Goal: Task Accomplishment & Management: Manage account settings

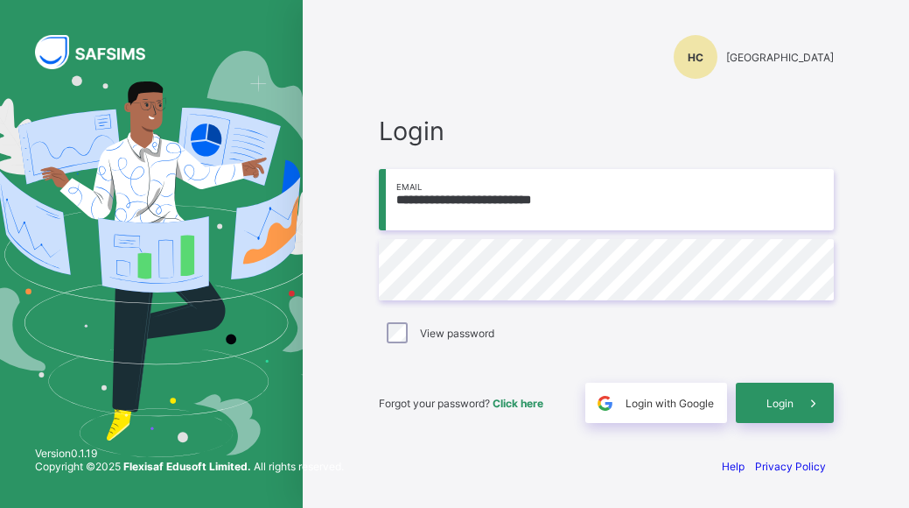
type input "**********"
click at [768, 399] on span "Login" at bounding box center [780, 402] width 27 height 13
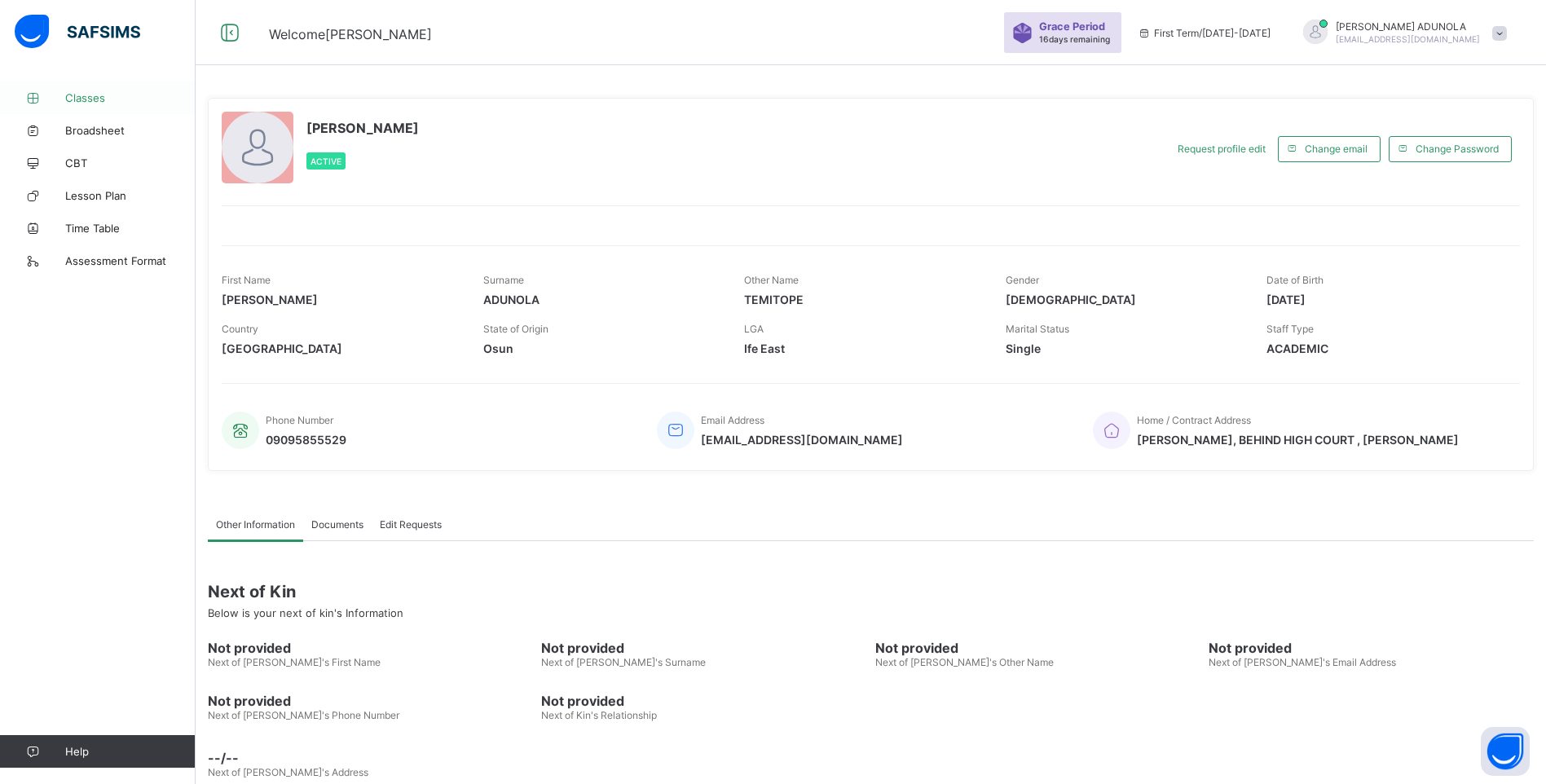
click at [89, 99] on span "Classes" at bounding box center [130, 98] width 130 height 13
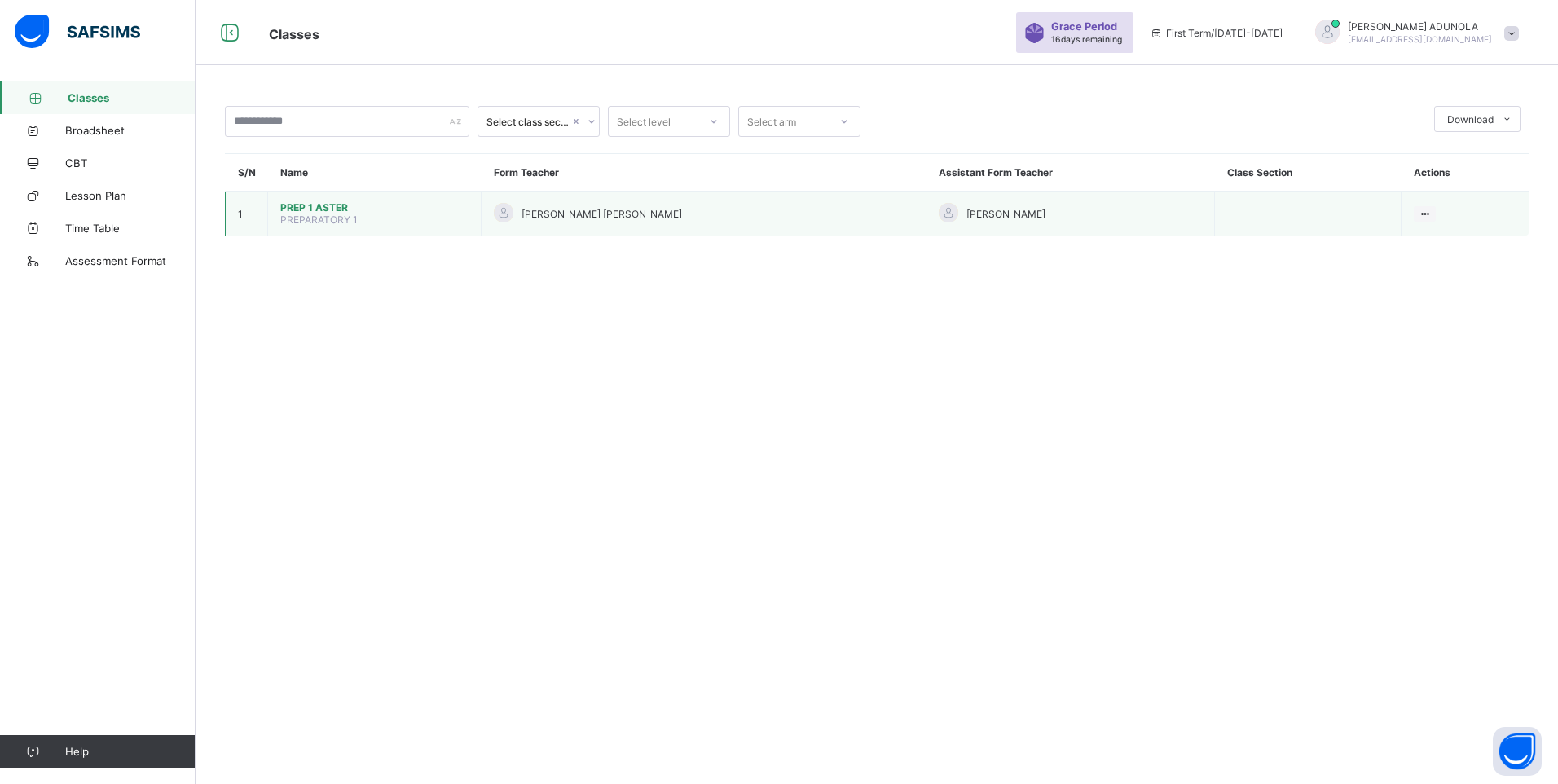
click at [304, 205] on span "PREP 1 ASTER" at bounding box center [374, 207] width 188 height 12
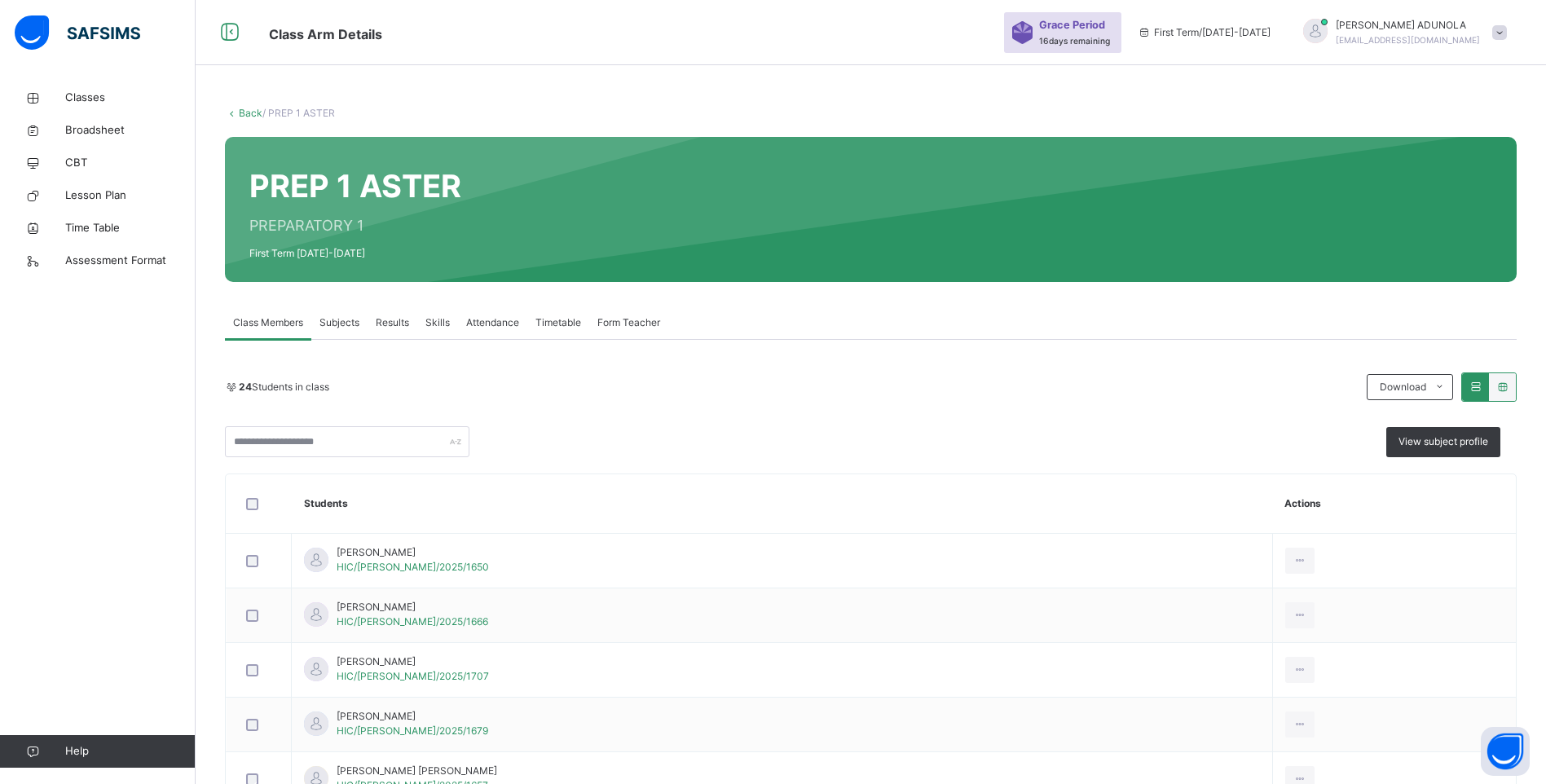
click at [342, 320] on span "Subjects" at bounding box center [339, 323] width 40 height 15
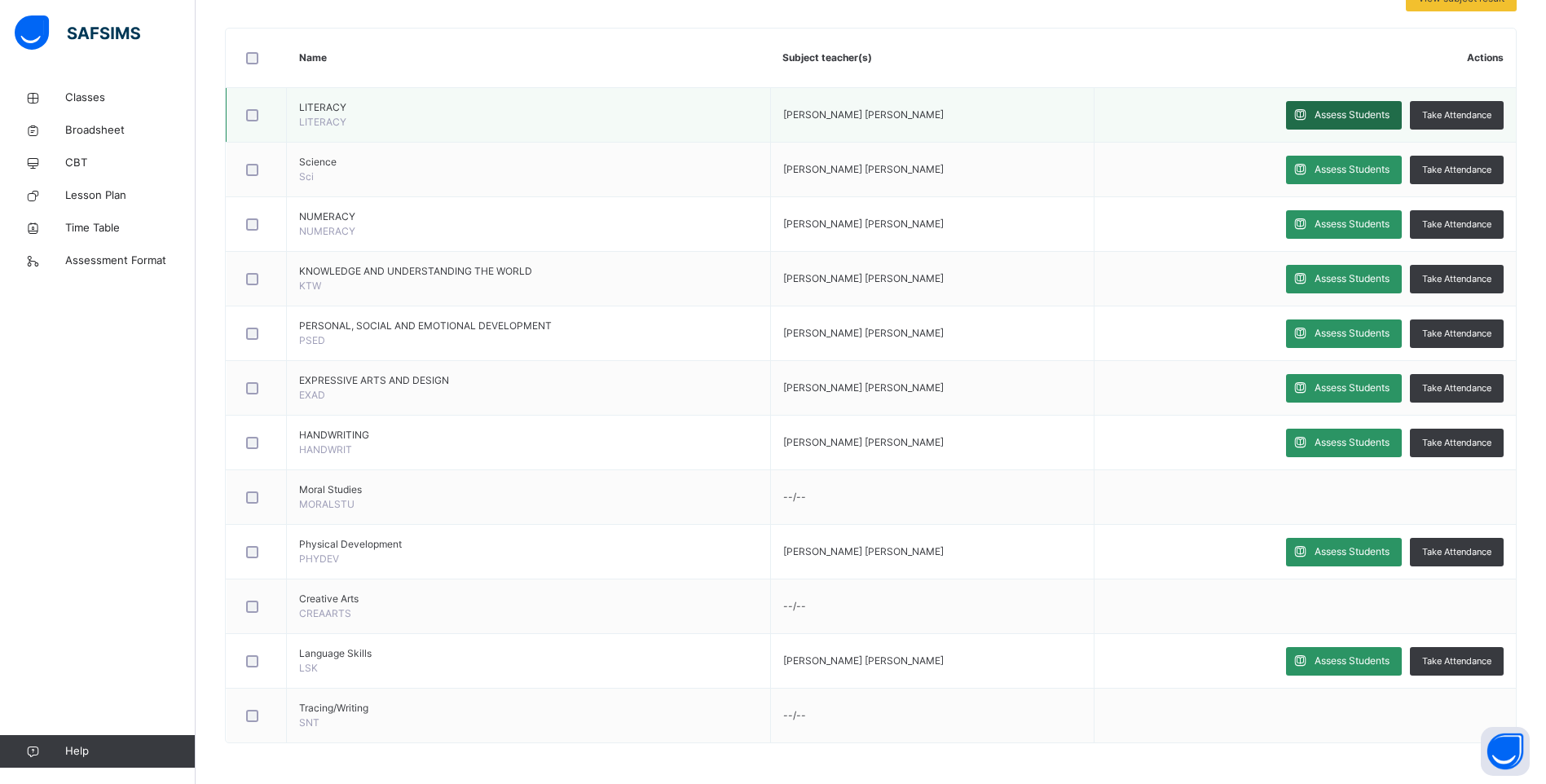
scroll to position [216, 0]
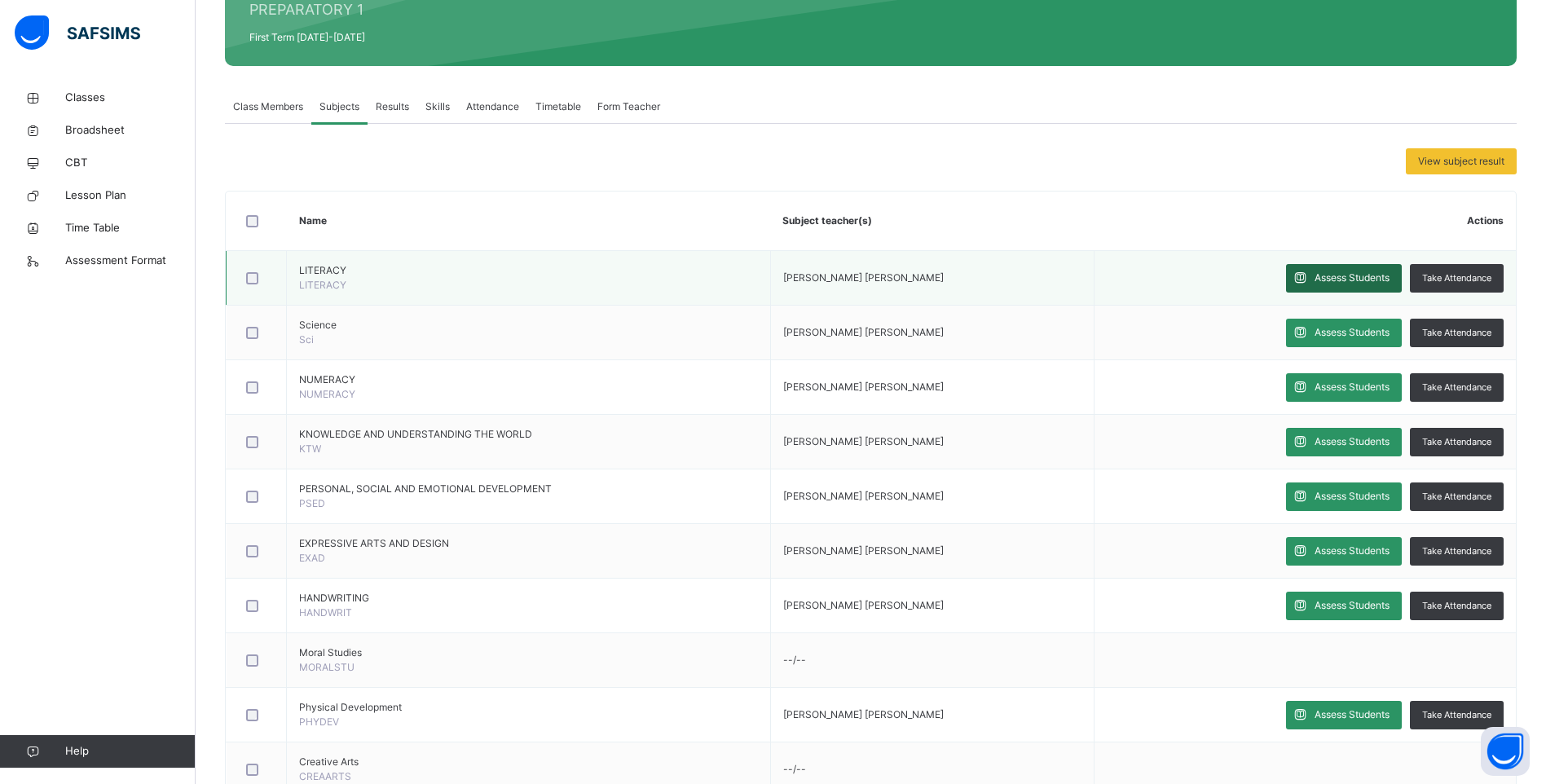
click at [846, 277] on span "Assess Students" at bounding box center [1351, 278] width 75 height 15
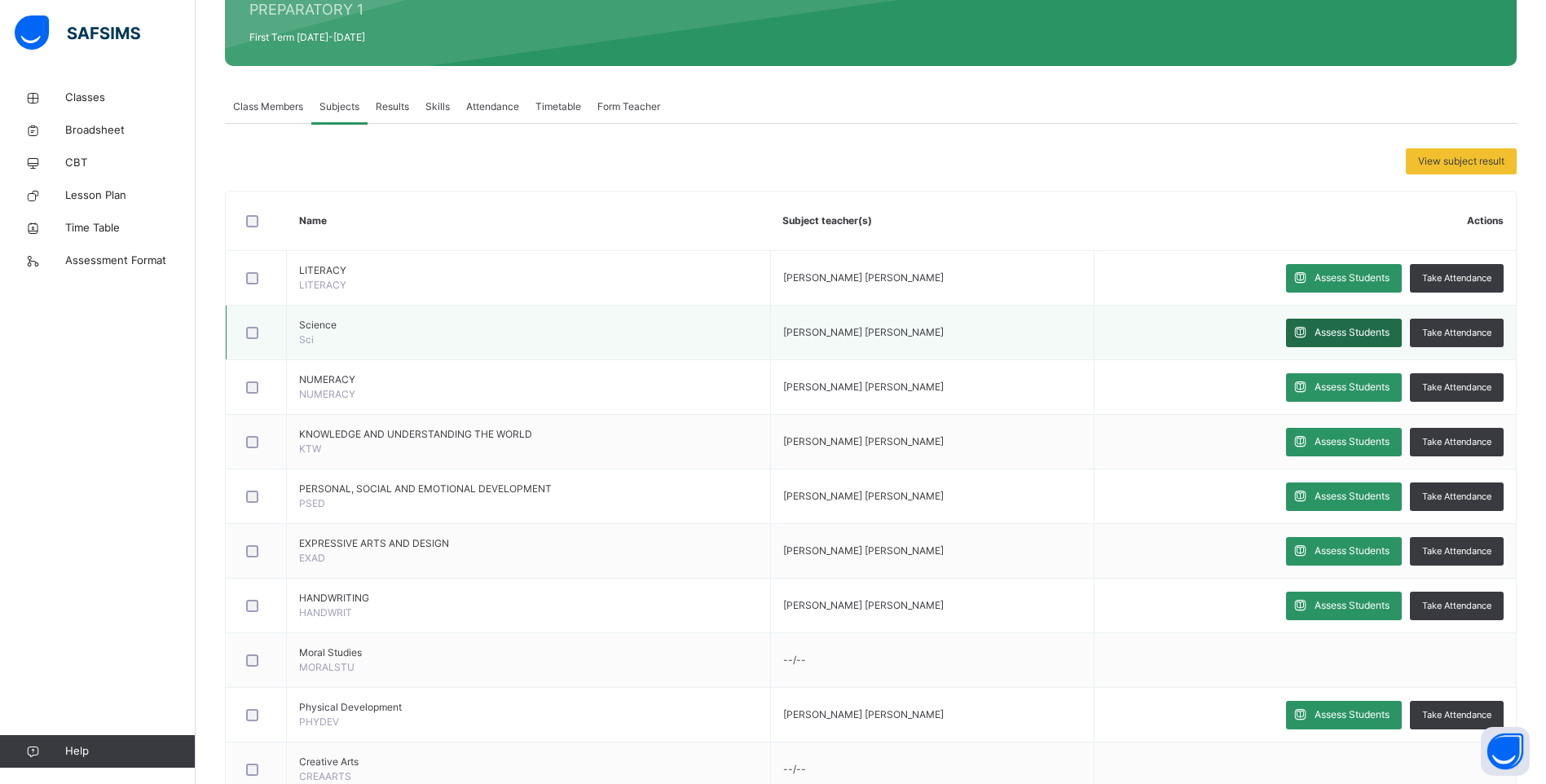
click at [846, 330] on span "Assess Students" at bounding box center [1351, 332] width 75 height 15
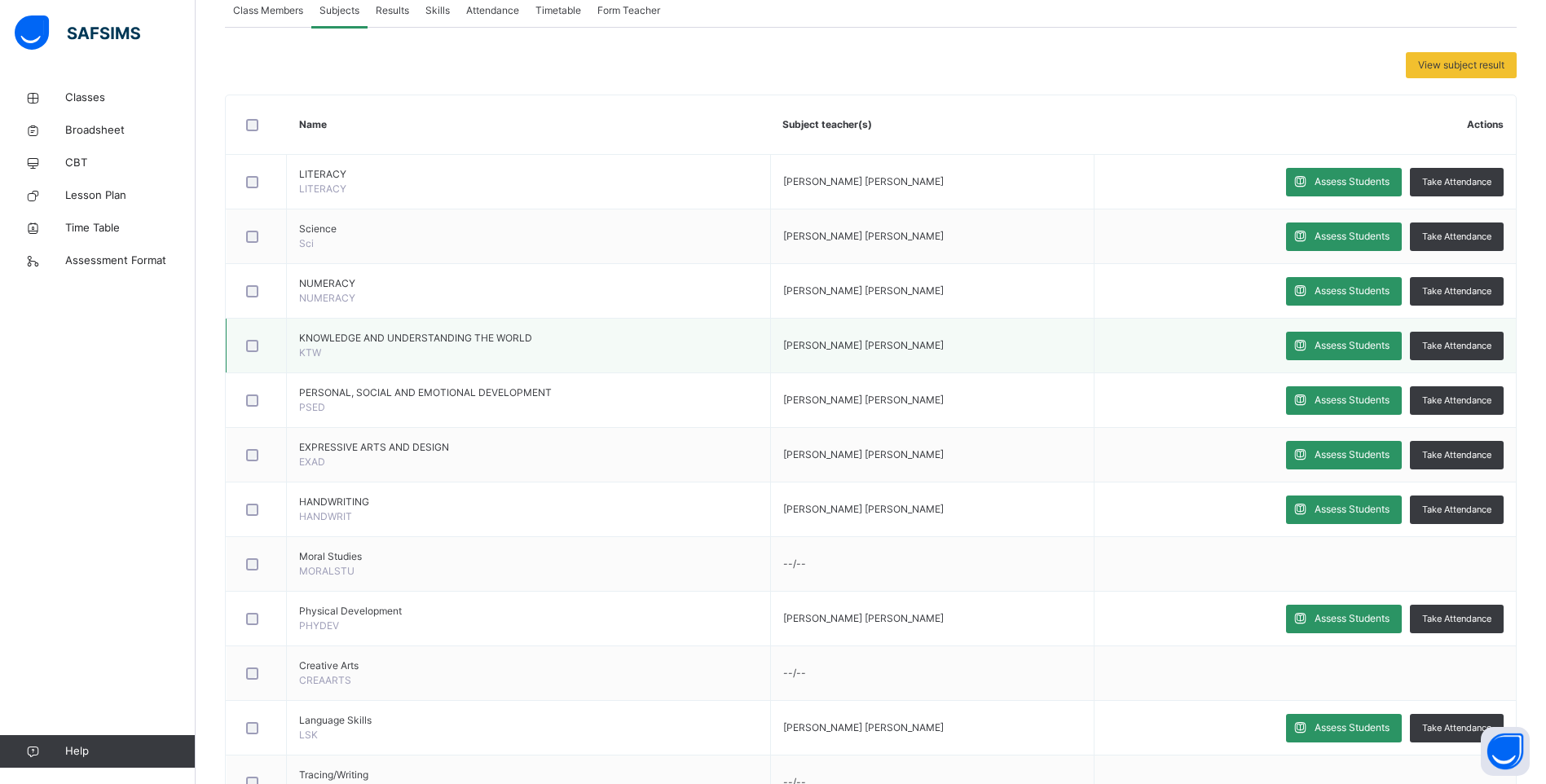
scroll to position [379, 0]
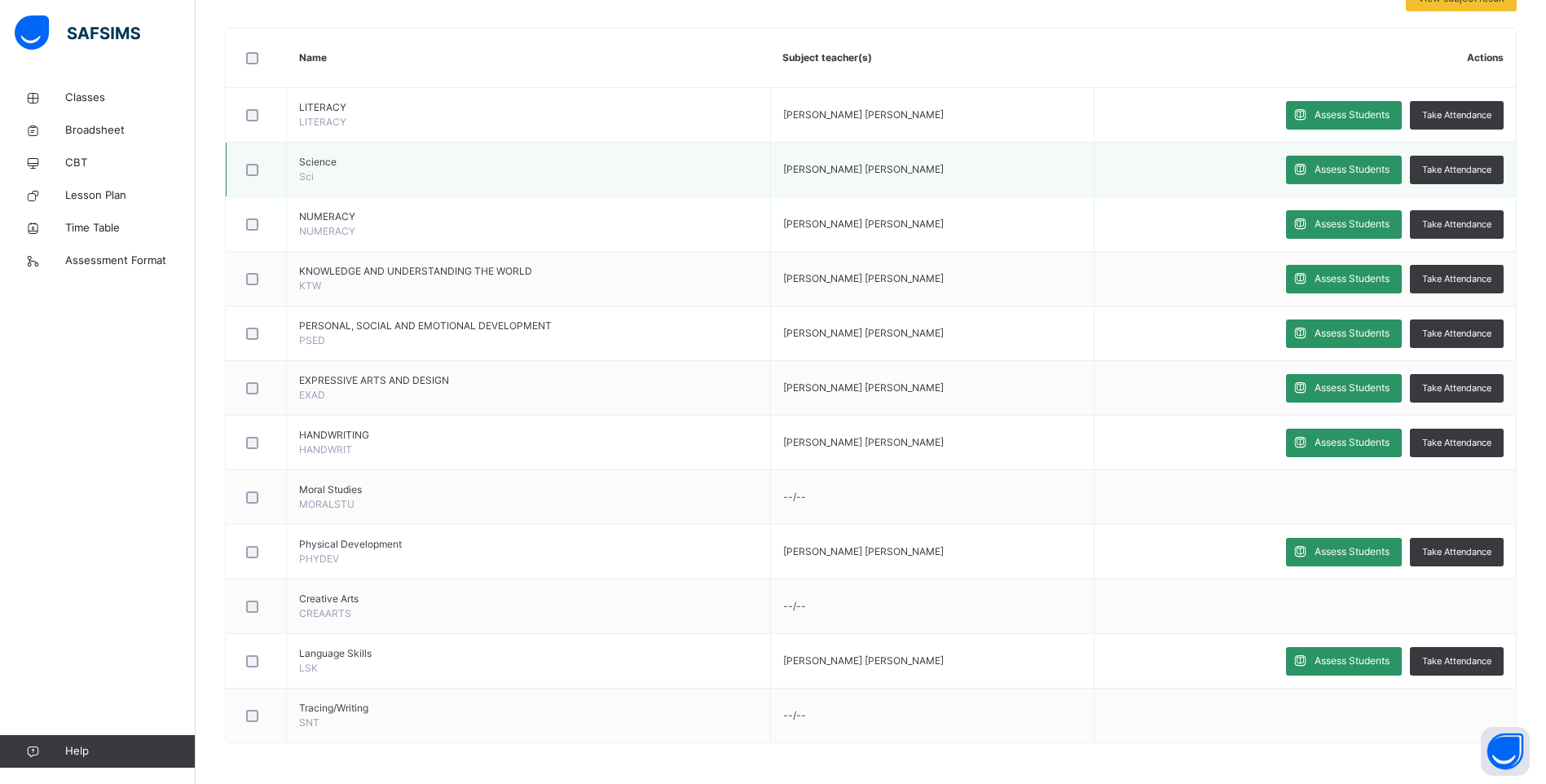
click at [272, 160] on div at bounding box center [256, 169] width 35 height 34
click at [315, 256] on td "KNOWLEDGE AND UNDERSTANDING THE WORLD KTW" at bounding box center [529, 278] width 484 height 55
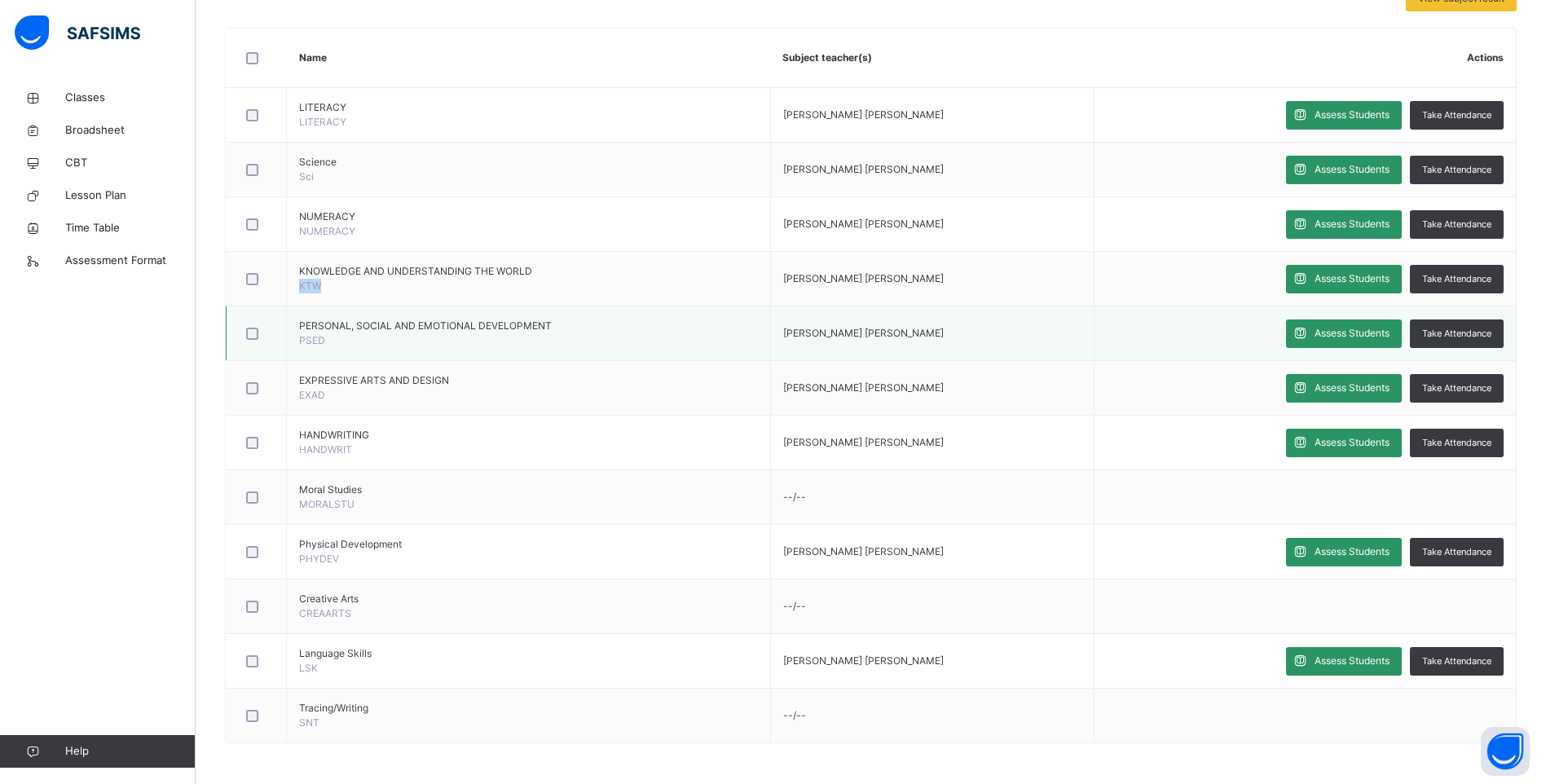
click at [256, 356] on td at bounding box center [256, 333] width 61 height 55
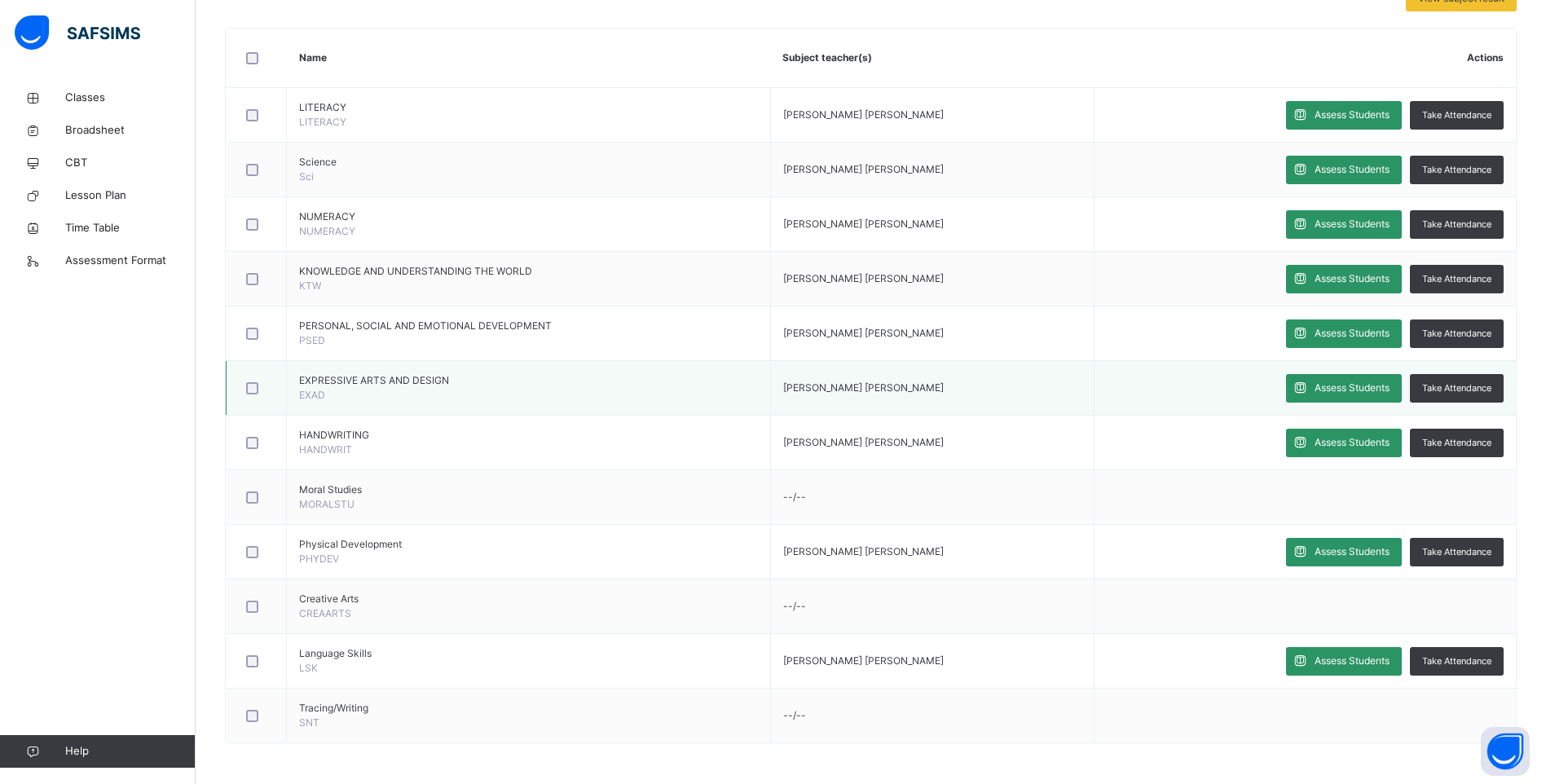
click at [251, 372] on div at bounding box center [256, 387] width 35 height 34
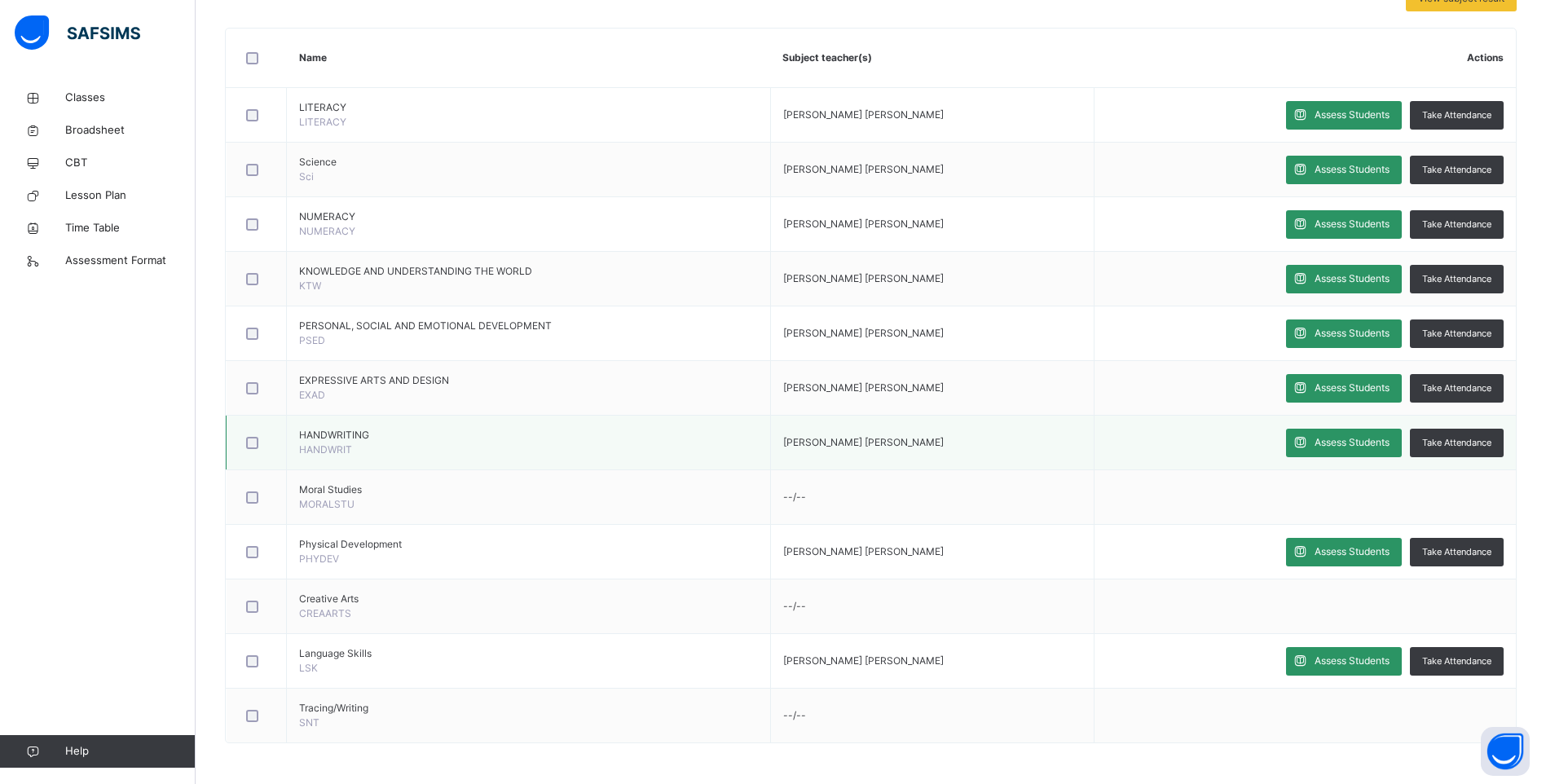
click at [312, 444] on span "HANDWRIT" at bounding box center [325, 449] width 53 height 12
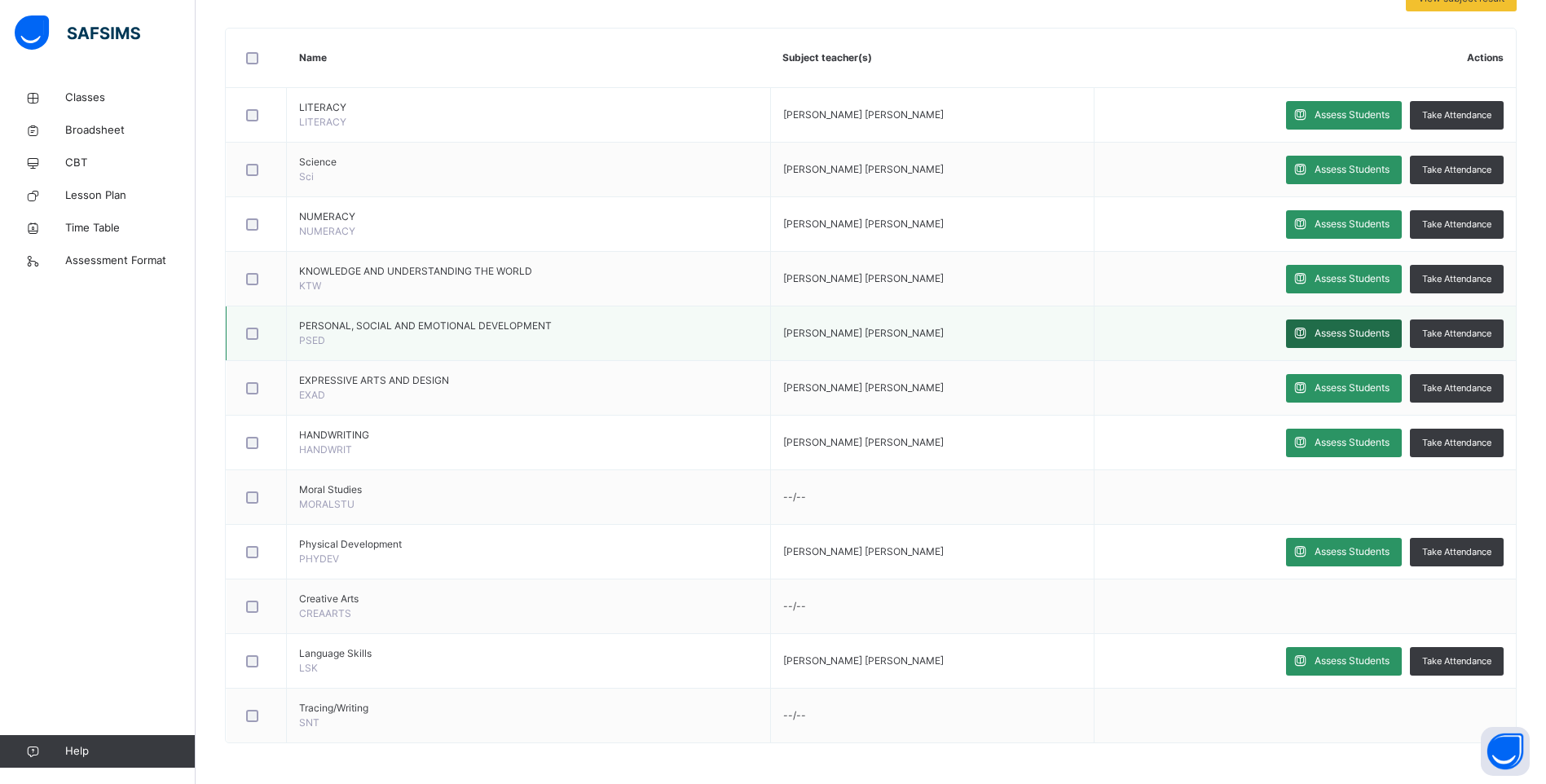
click at [846, 330] on span "Assess Students" at bounding box center [1351, 333] width 75 height 15
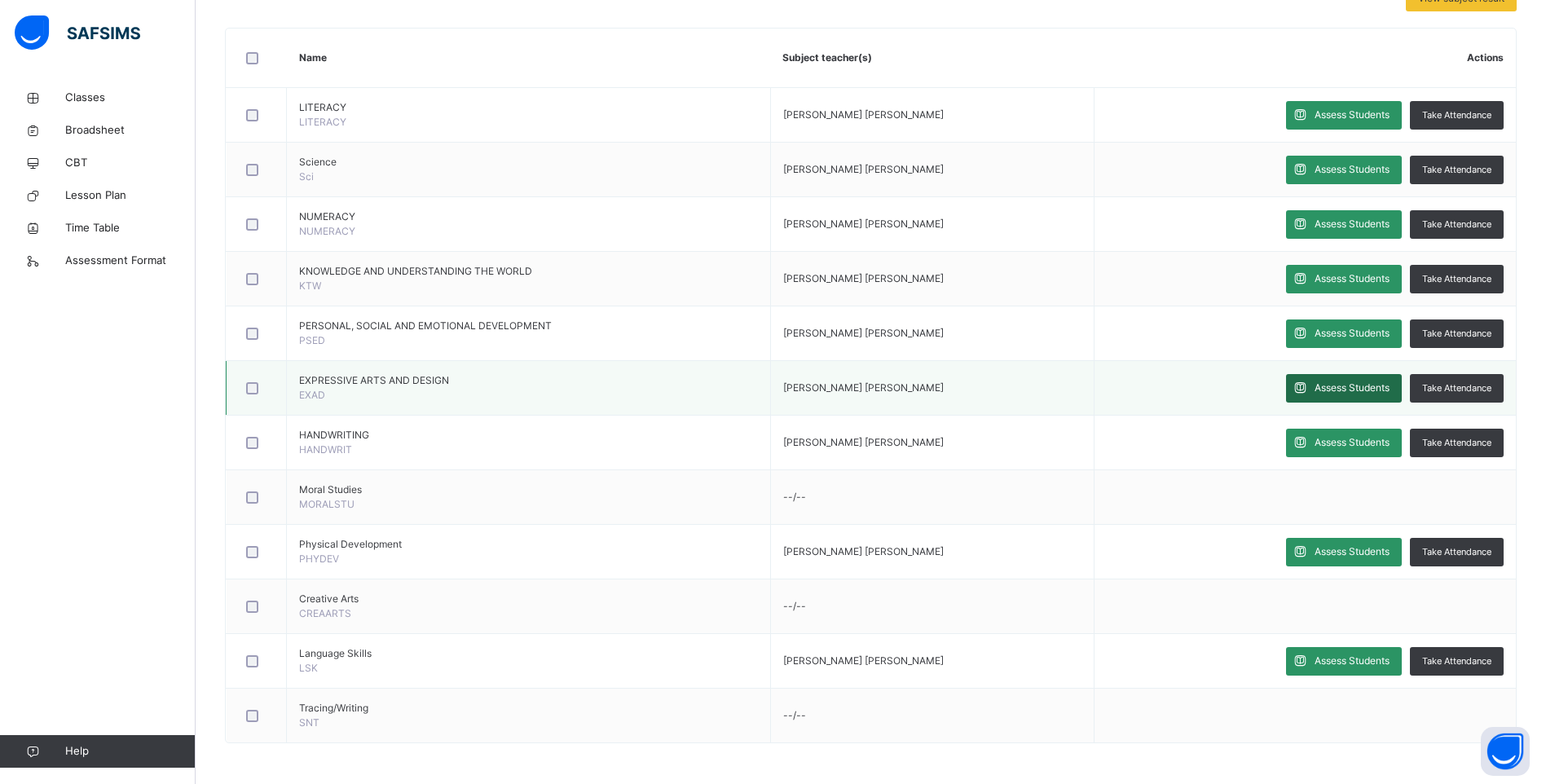
click at [846, 386] on span "Assess Students" at bounding box center [1351, 388] width 75 height 15
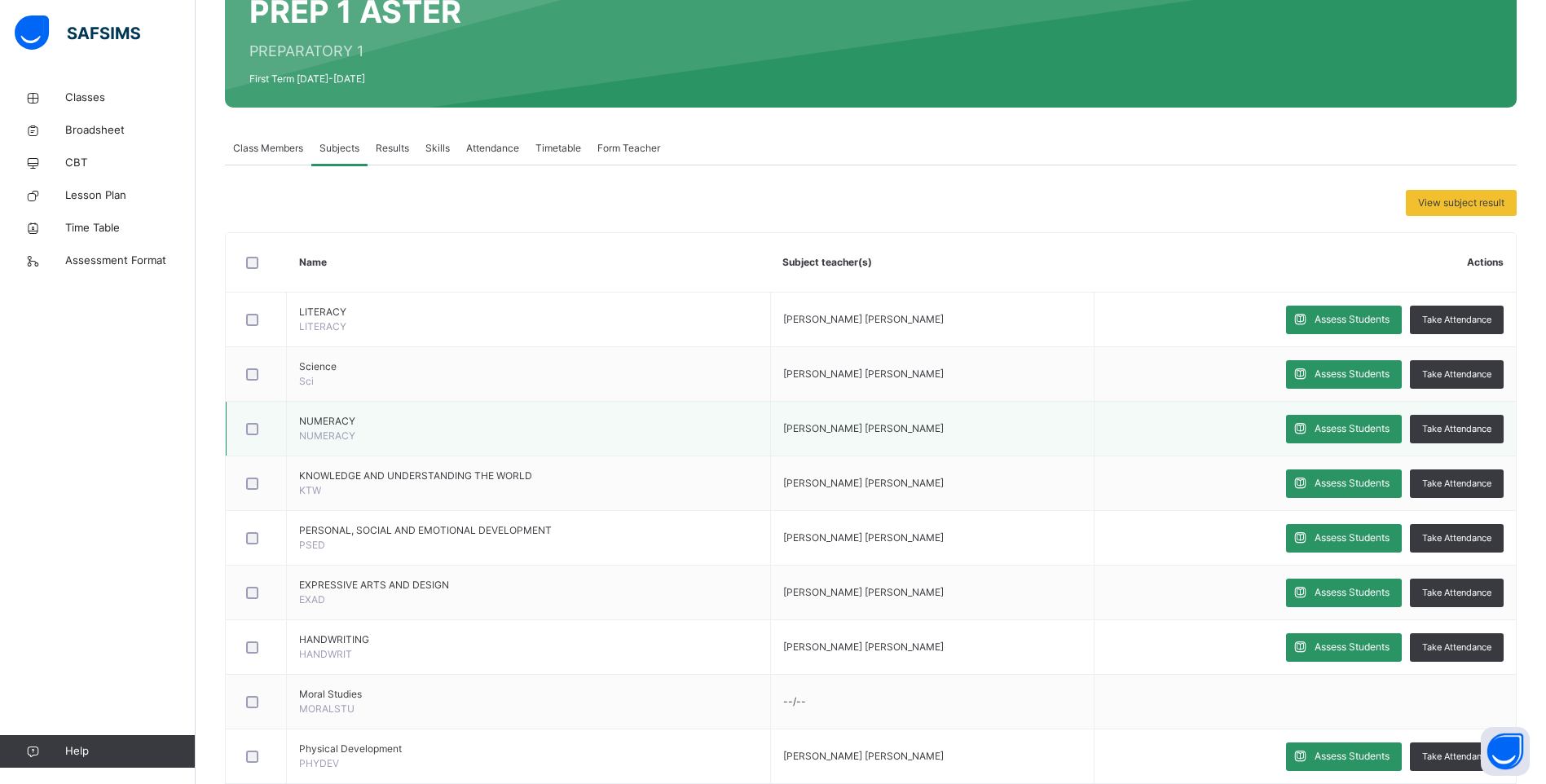
scroll to position [46, 0]
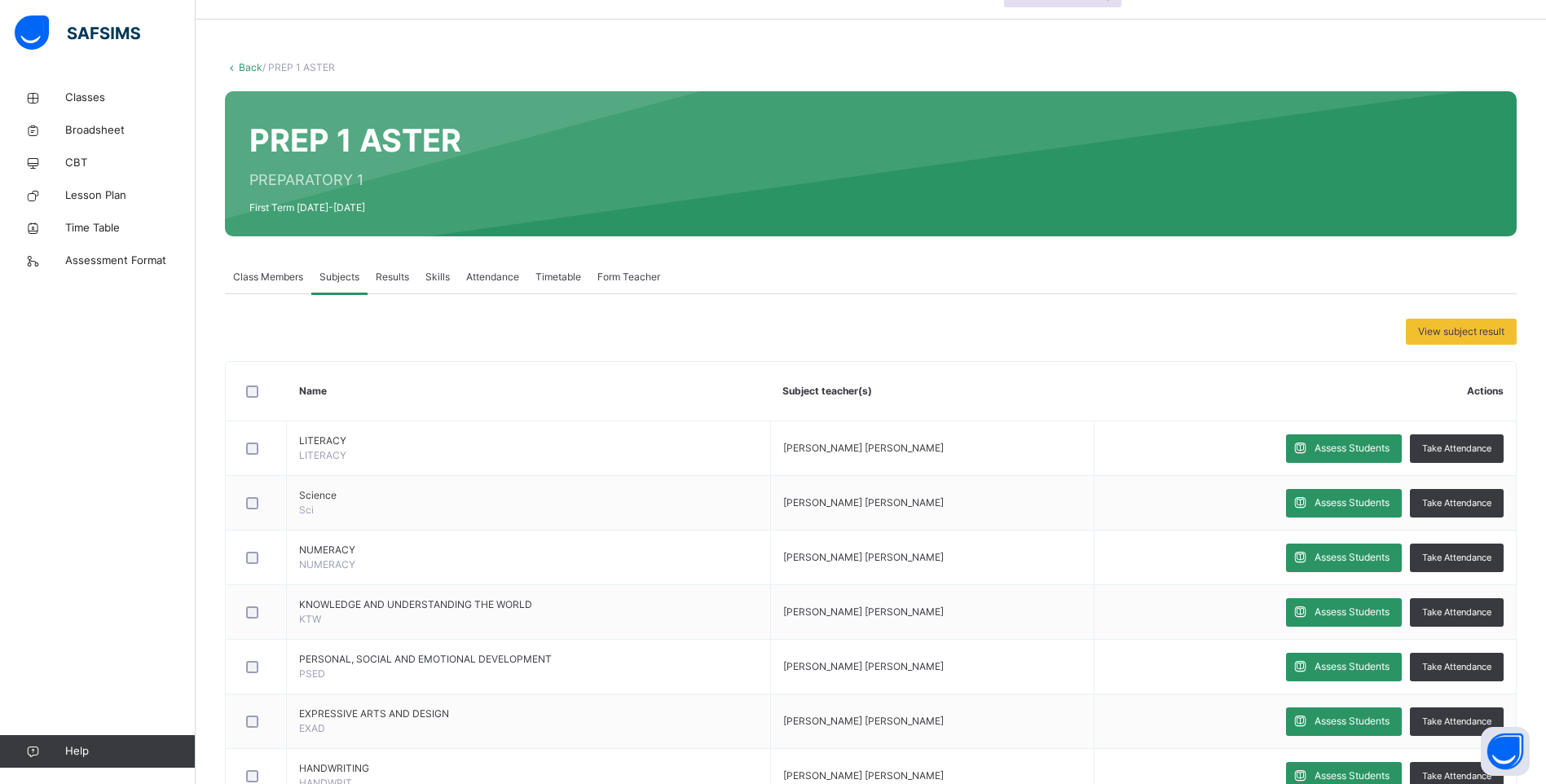
click at [388, 277] on span "Results" at bounding box center [392, 277] width 34 height 15
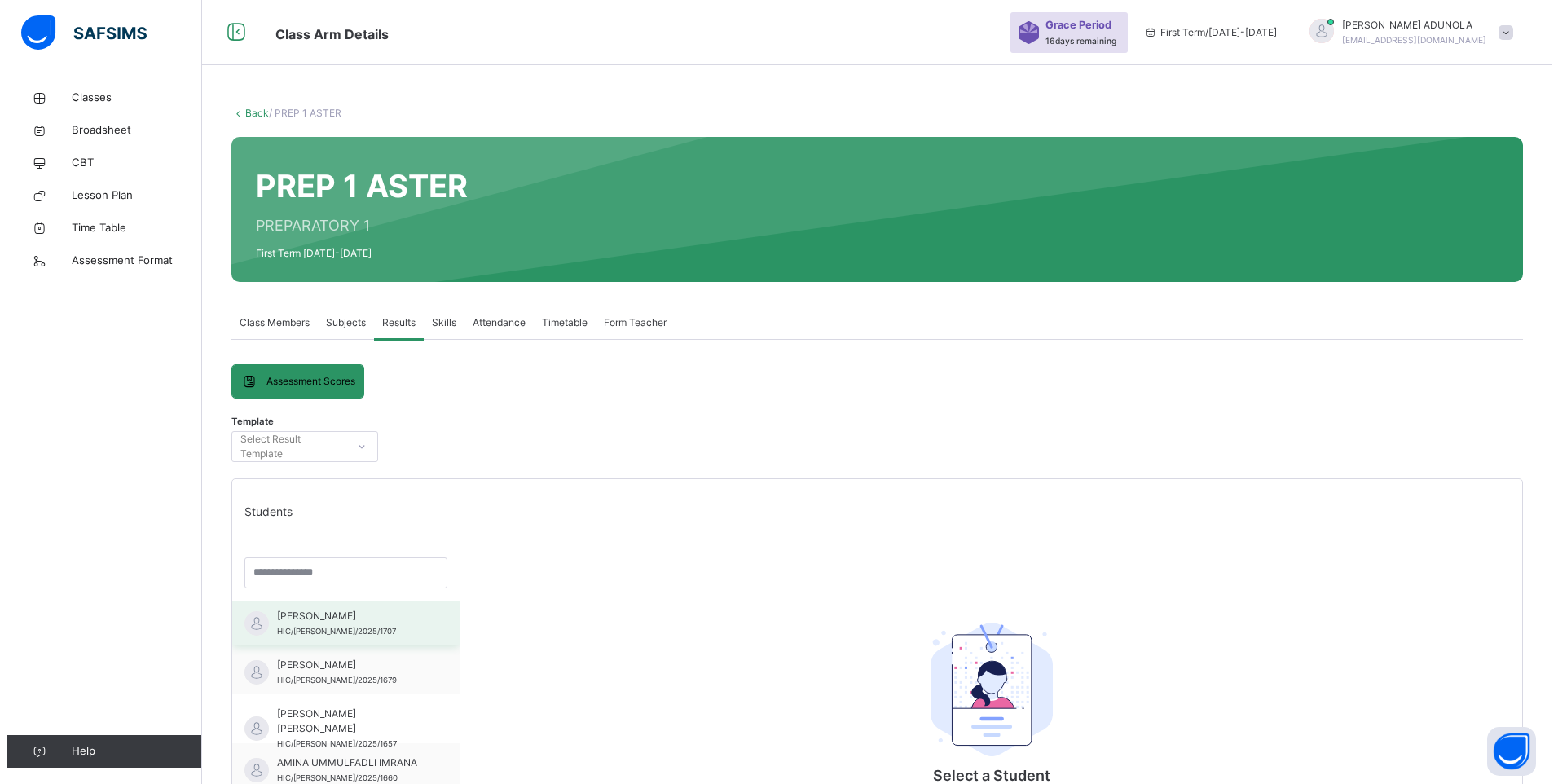
scroll to position [82, 0]
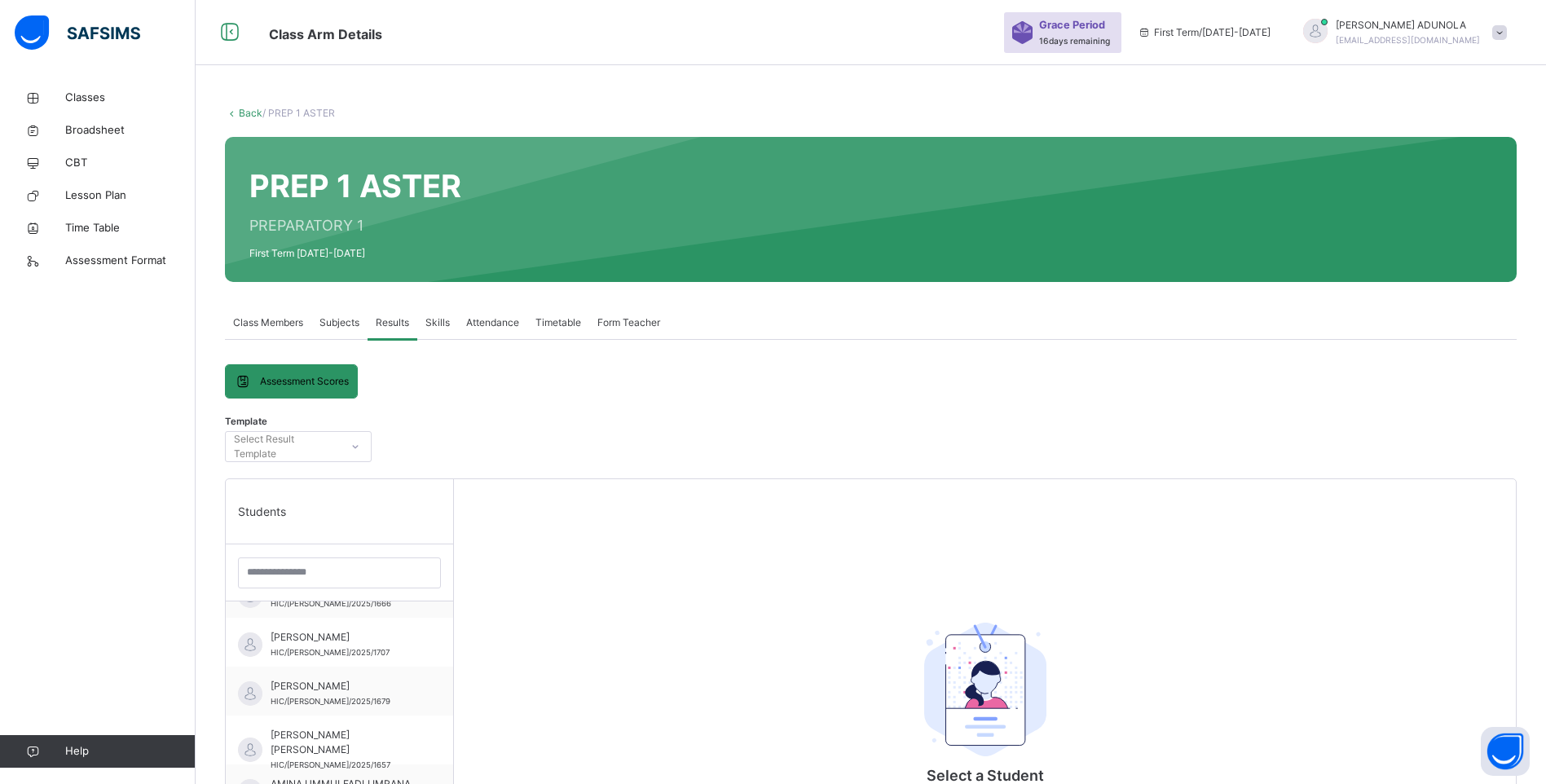
click at [341, 317] on span "Subjects" at bounding box center [339, 323] width 40 height 15
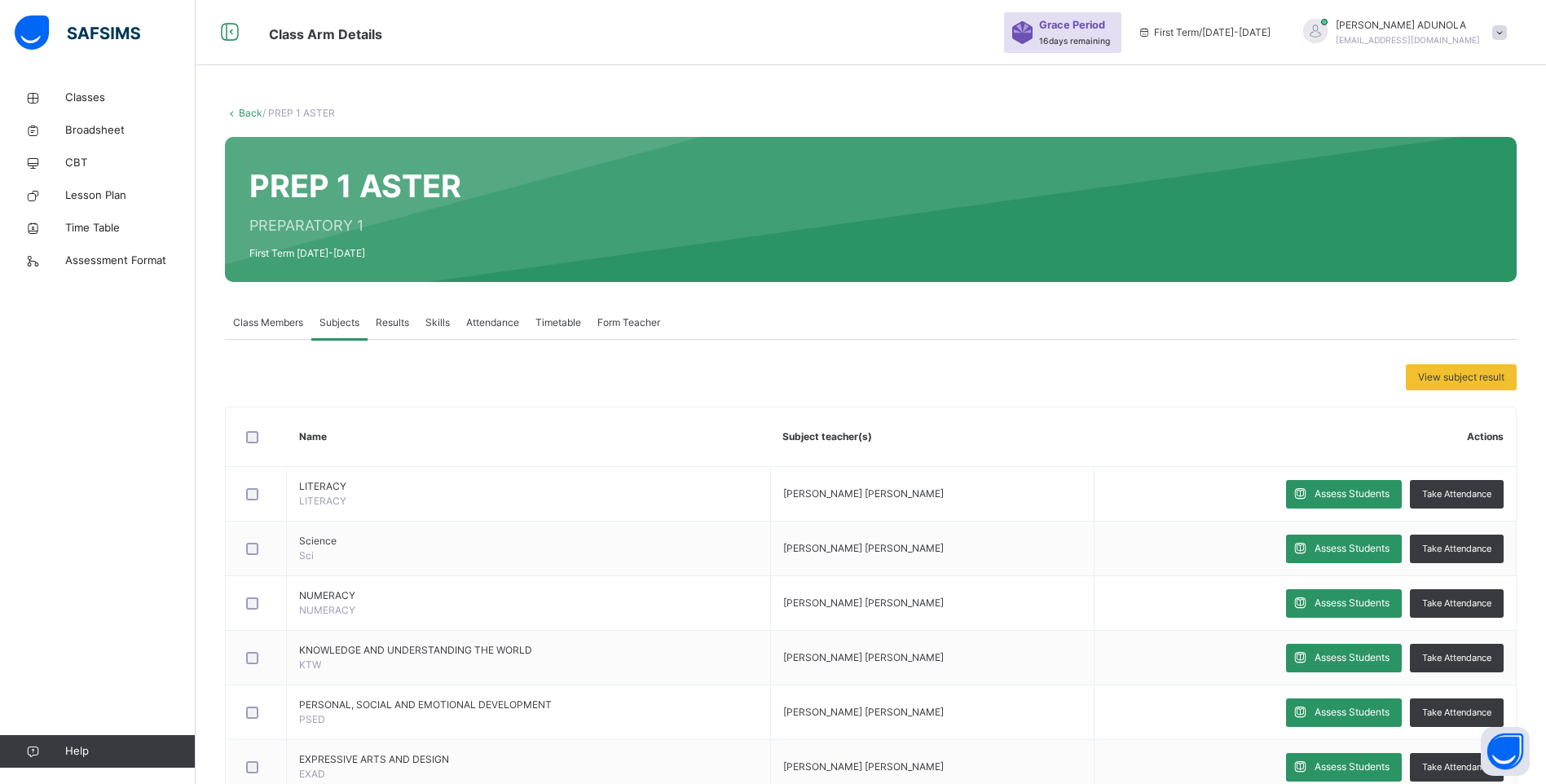
click at [382, 319] on span "Results" at bounding box center [392, 323] width 34 height 15
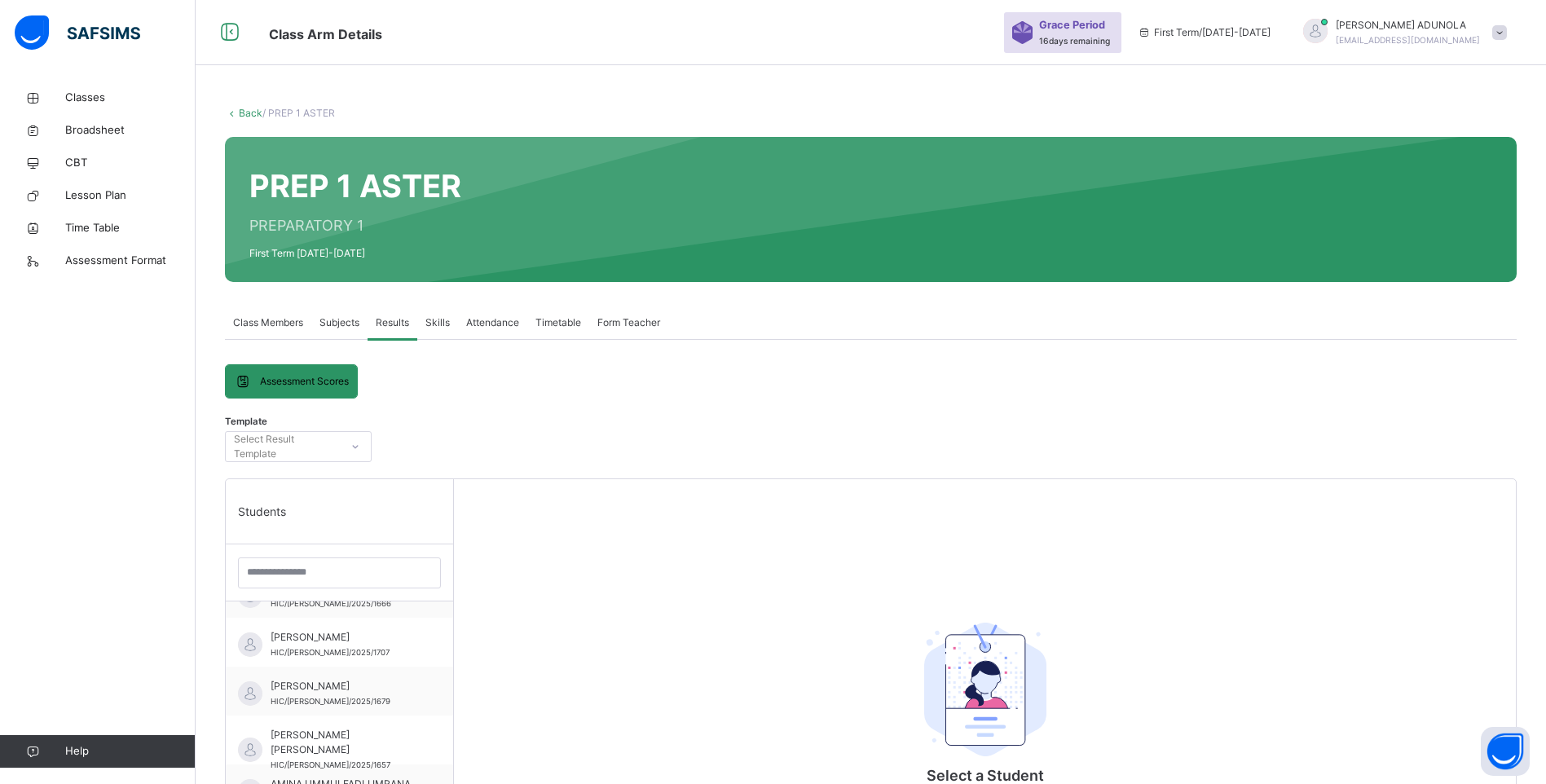
click at [328, 322] on span "Subjects" at bounding box center [339, 323] width 40 height 15
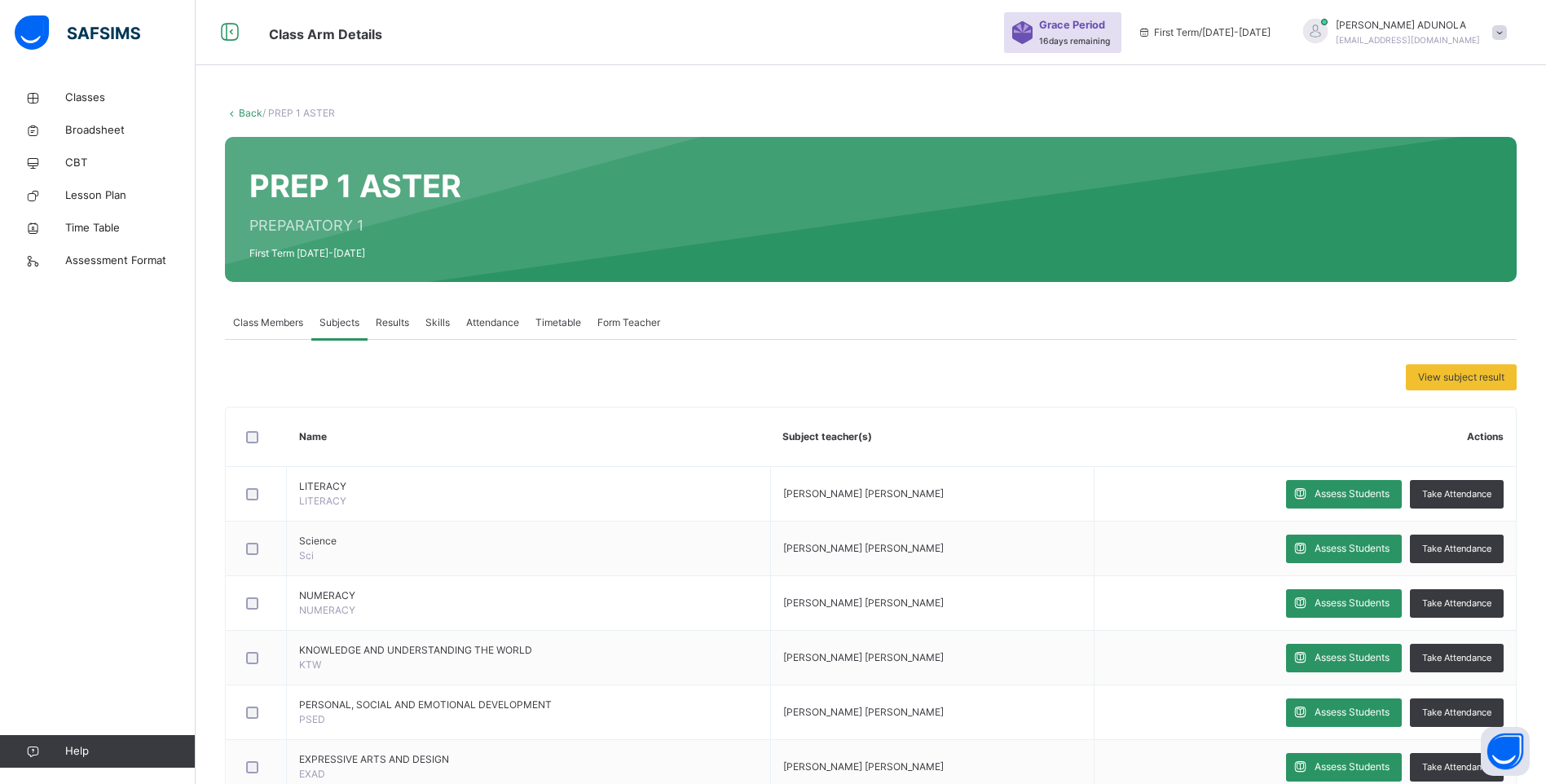
click at [402, 318] on span "Results" at bounding box center [392, 323] width 34 height 15
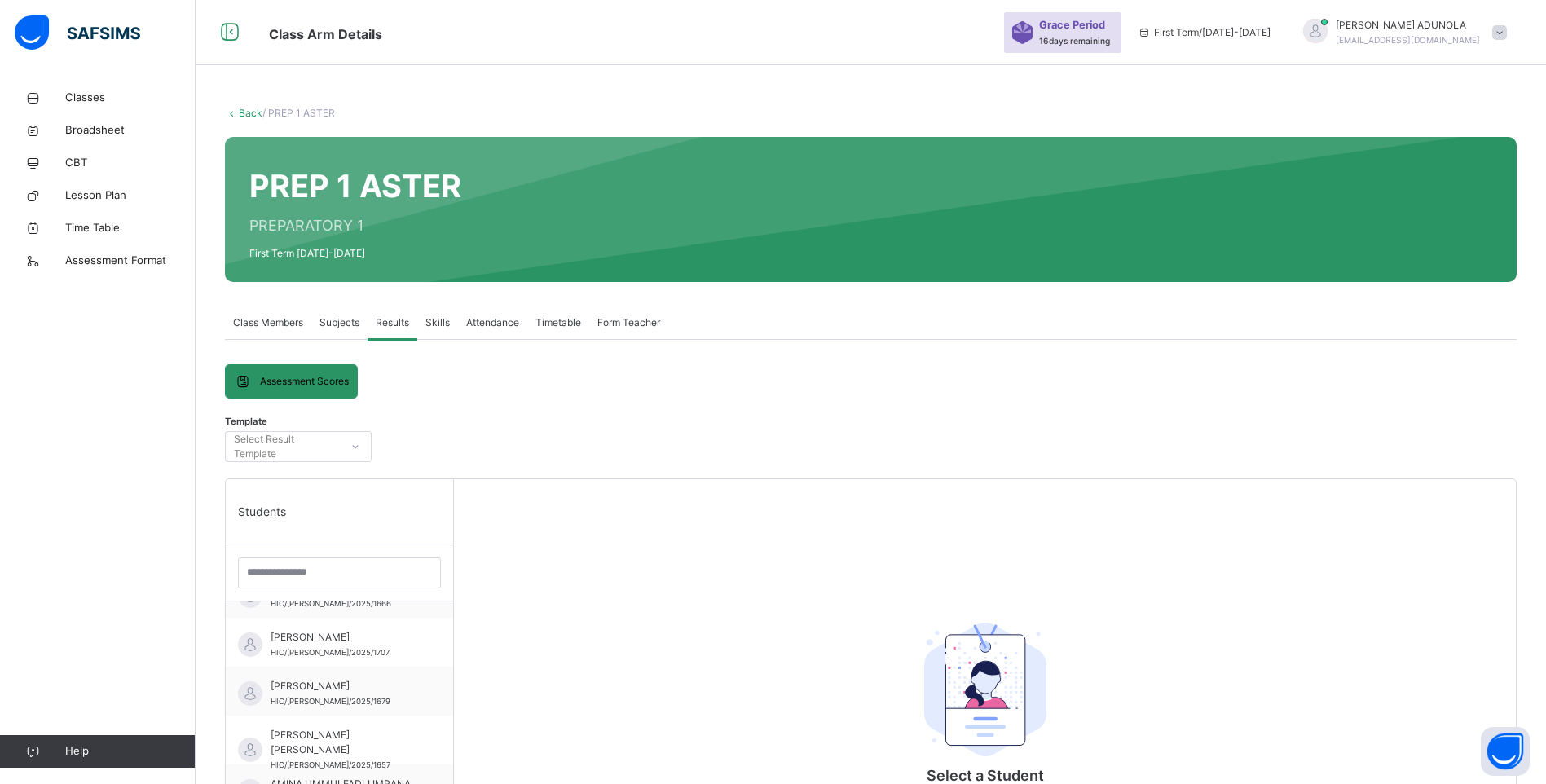
click at [346, 444] on div at bounding box center [356, 447] width 28 height 26
click at [319, 472] on span "AHMAD ASHRAF IBRAHIM" at bounding box center [344, 637] width 146 height 15
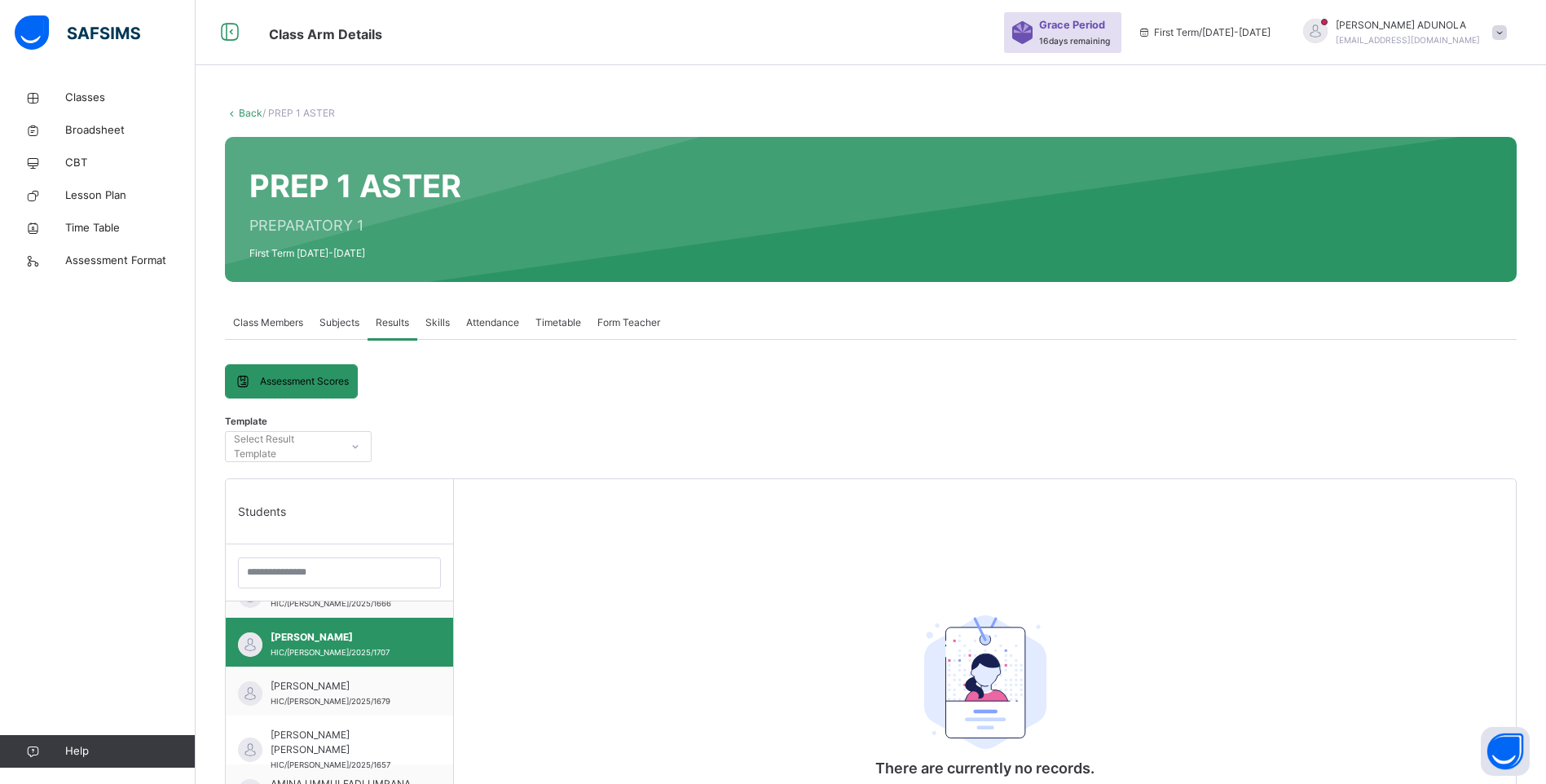
click at [846, 31] on span at bounding box center [1499, 33] width 15 height 15
click at [846, 169] on span "Logout" at bounding box center [1454, 172] width 108 height 22
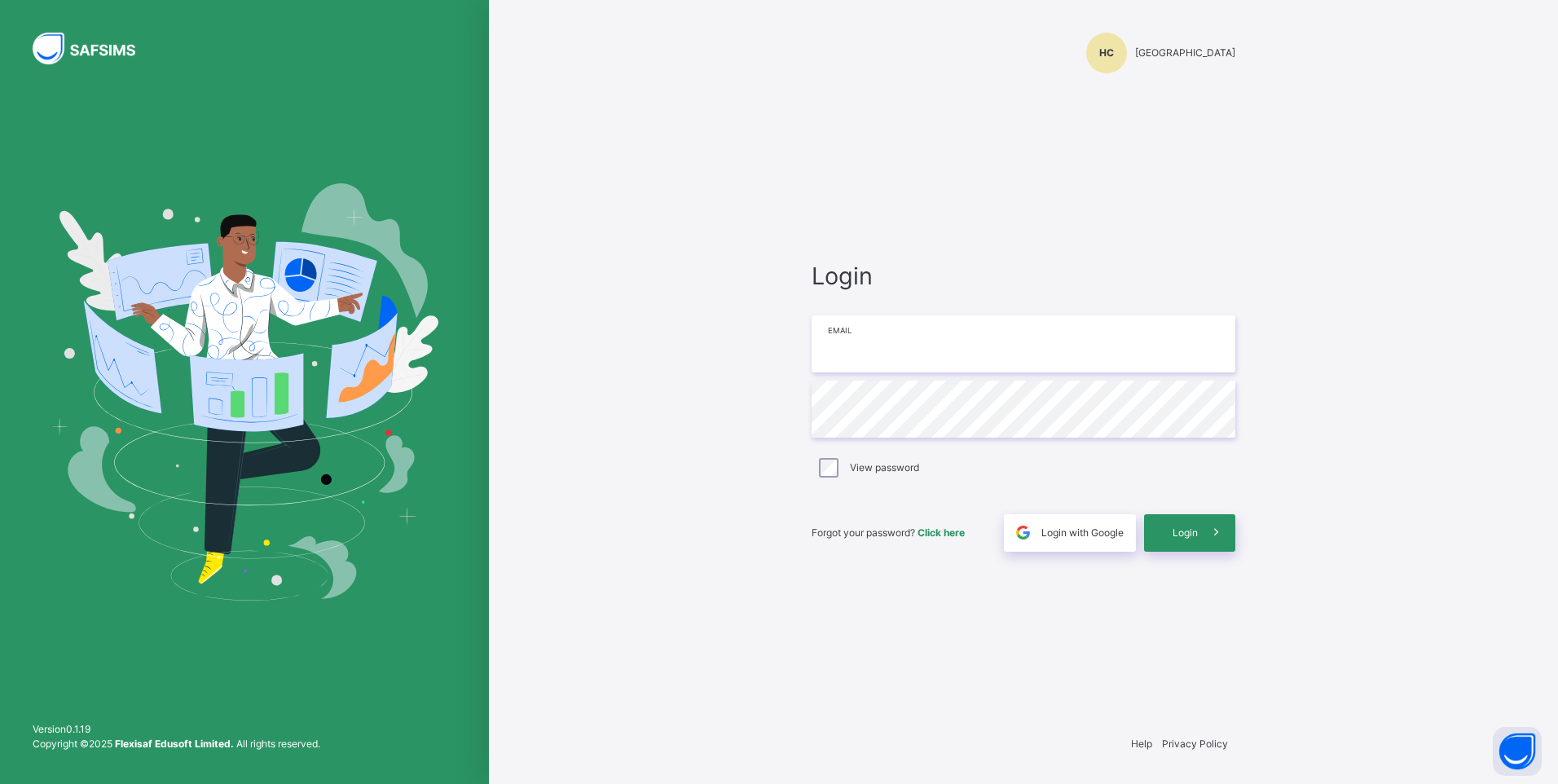
click at [846, 337] on input "email" at bounding box center [1023, 344] width 424 height 57
type input "**********"
click at [846, 472] on span "Login" at bounding box center [1185, 533] width 25 height 15
drag, startPoint x: 1138, startPoint y: 309, endPoint x: 1090, endPoint y: 304, distance: 48.3
click at [1103, 304] on div "Login Email Password View password Forgot your password? Click here Login with …" at bounding box center [1023, 406] width 424 height 286
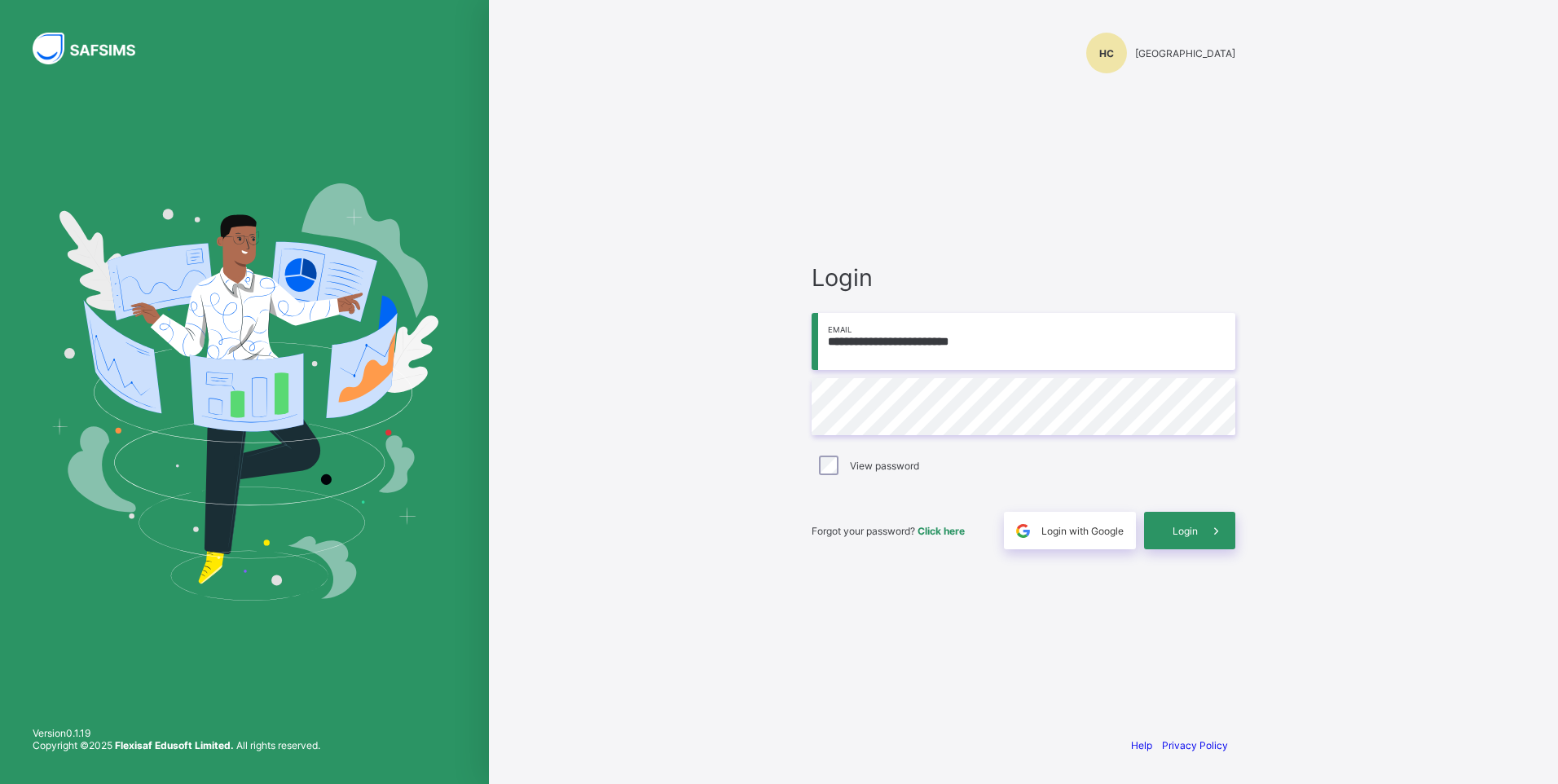
type input "**********"
click at [968, 466] on div "**********" at bounding box center [1023, 406] width 424 height 286
click at [887, 406] on div "**********" at bounding box center [1023, 406] width 424 height 286
click at [977, 354] on input "**********" at bounding box center [1023, 341] width 424 height 57
type input "**********"
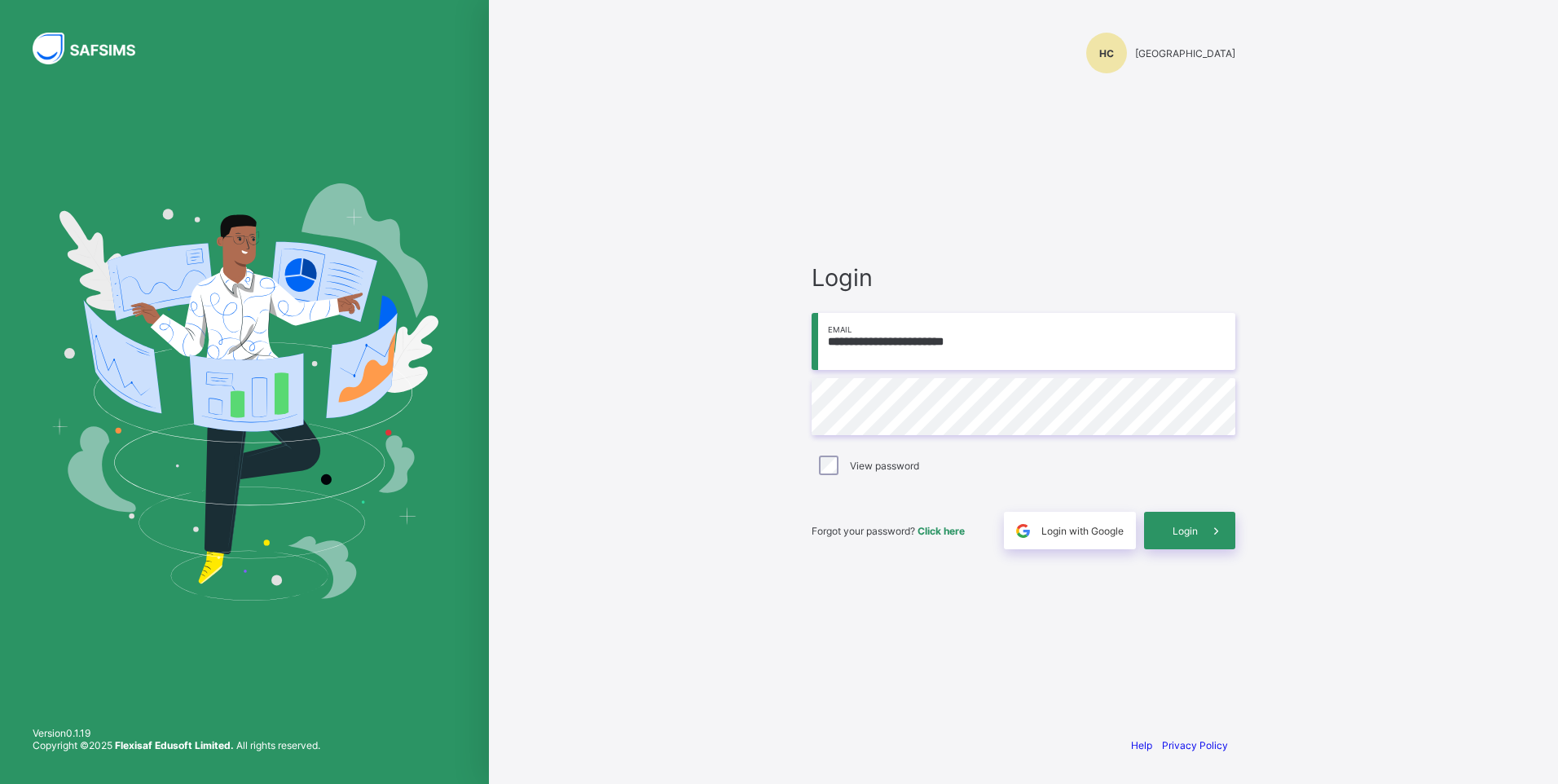
click at [940, 531] on span "Click here" at bounding box center [941, 531] width 47 height 12
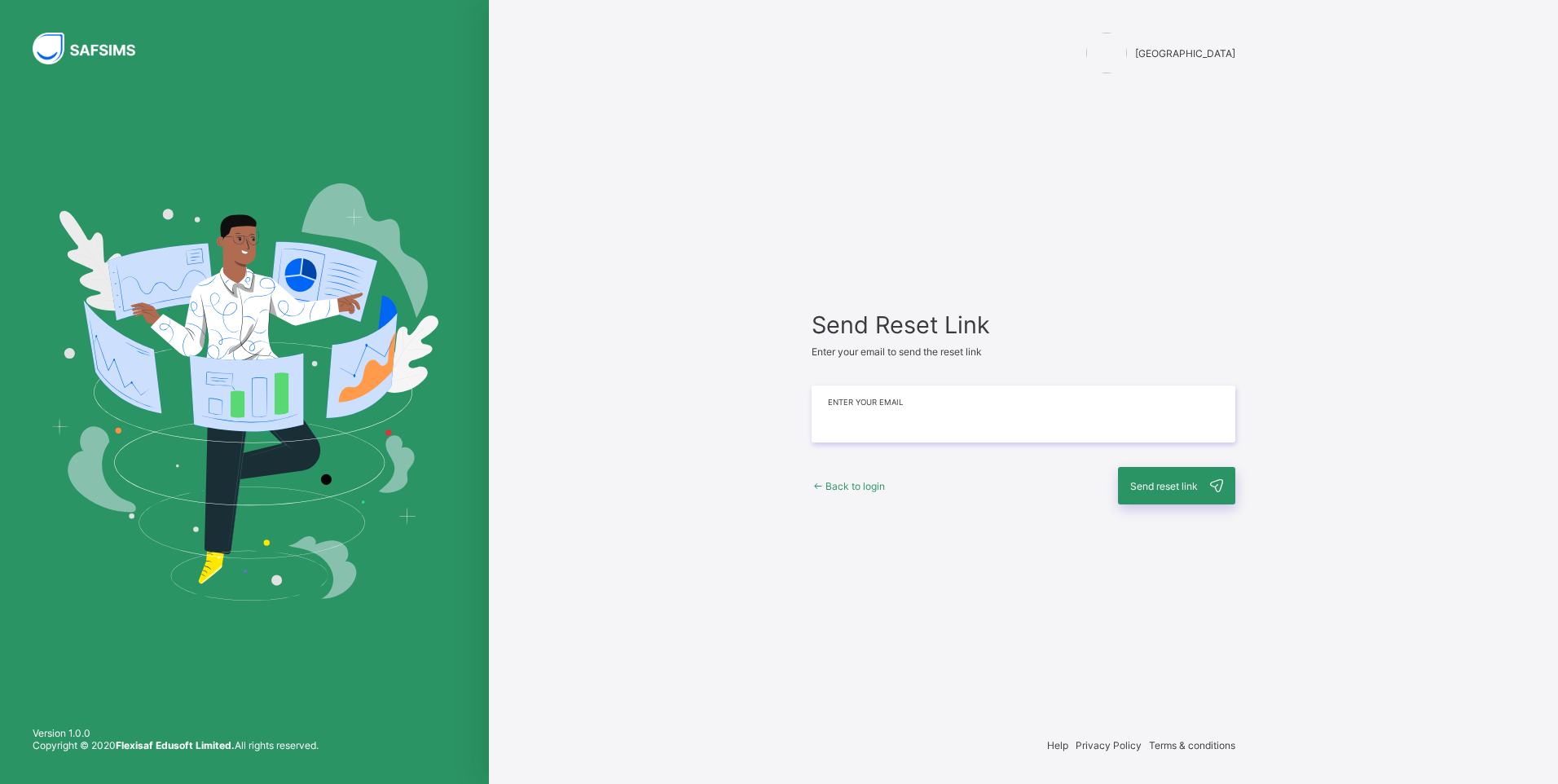
click at [851, 422] on input "email" at bounding box center [1023, 413] width 424 height 57
type input "**********"
click at [1166, 489] on span "Send reset link" at bounding box center [1164, 485] width 68 height 12
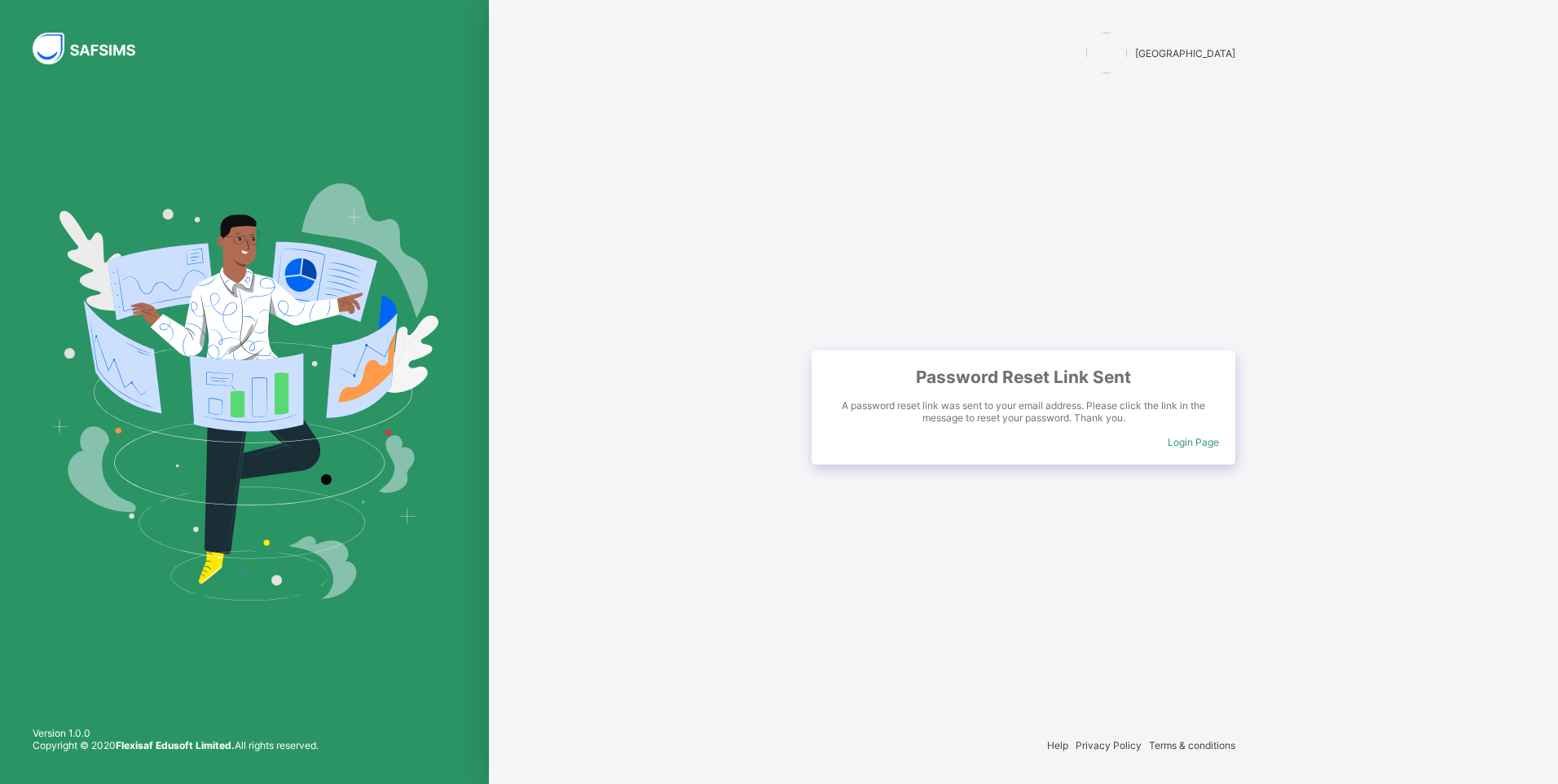
click at [1178, 438] on span "Login Page" at bounding box center [1193, 441] width 51 height 12
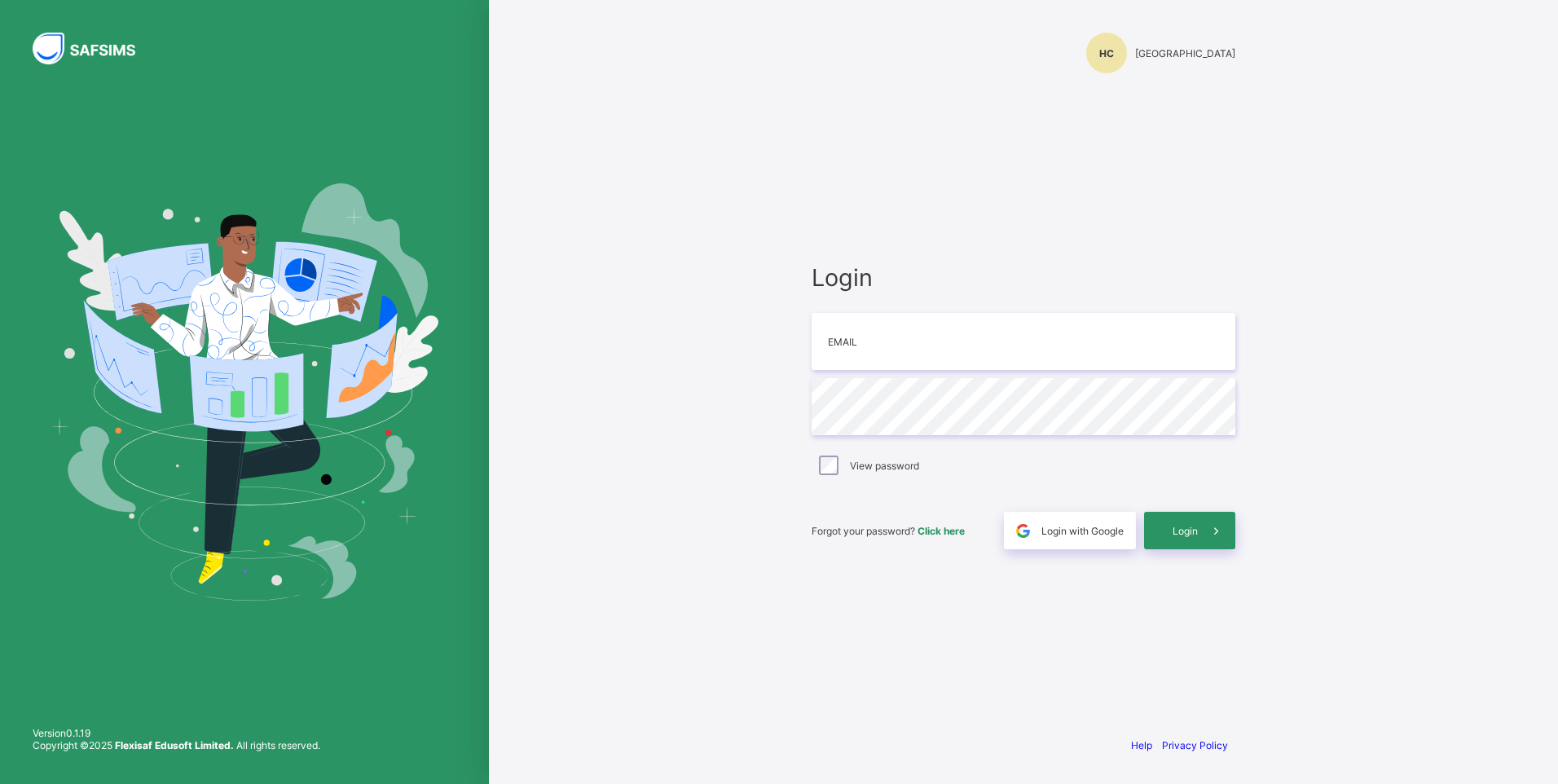
type input "**********"
click at [942, 535] on span "Click here" at bounding box center [941, 531] width 47 height 12
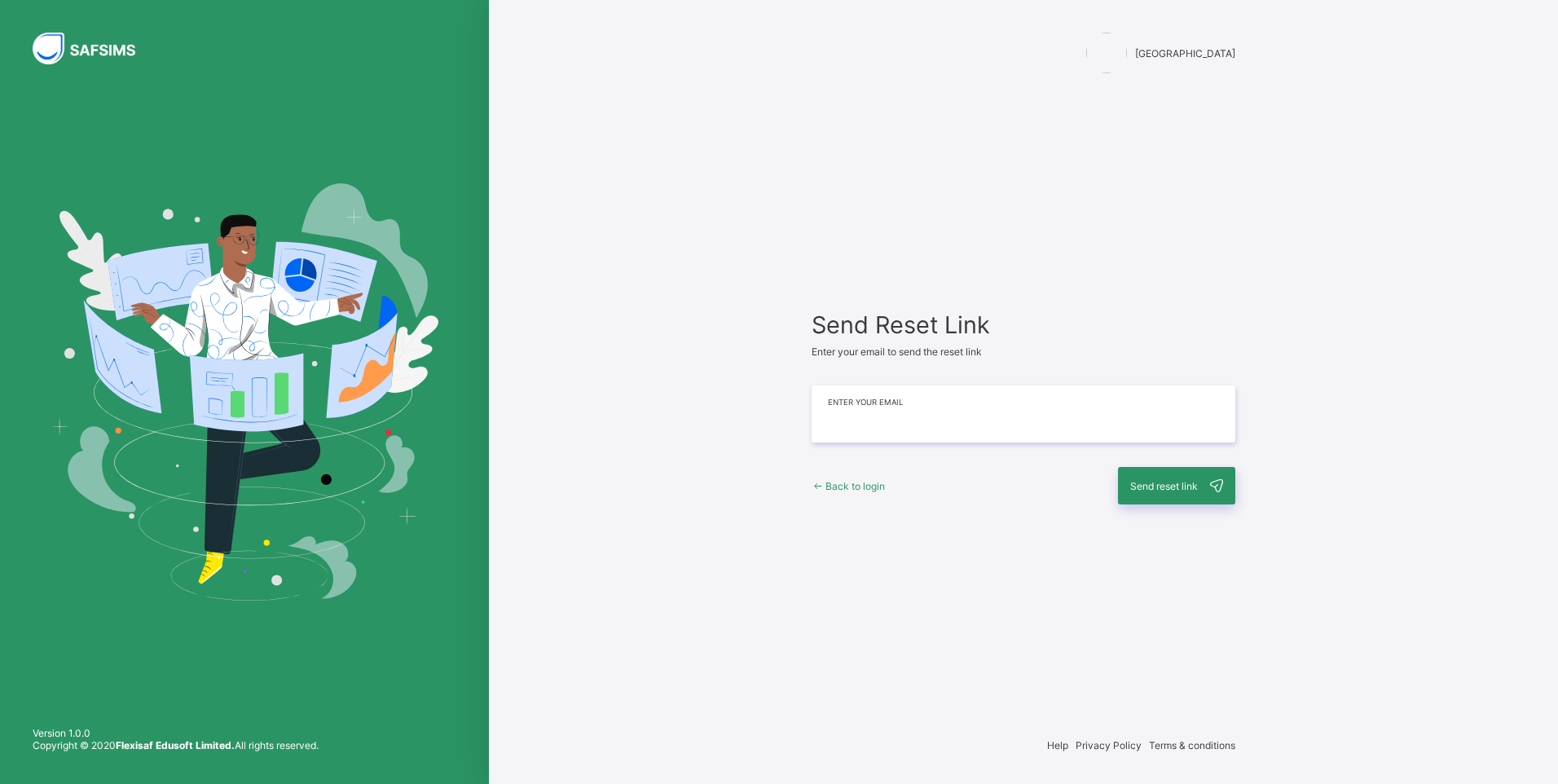
click at [835, 418] on input "email" at bounding box center [1023, 413] width 424 height 57
type input "**********"
click at [1159, 492] on div "Send reset link" at bounding box center [1177, 485] width 117 height 37
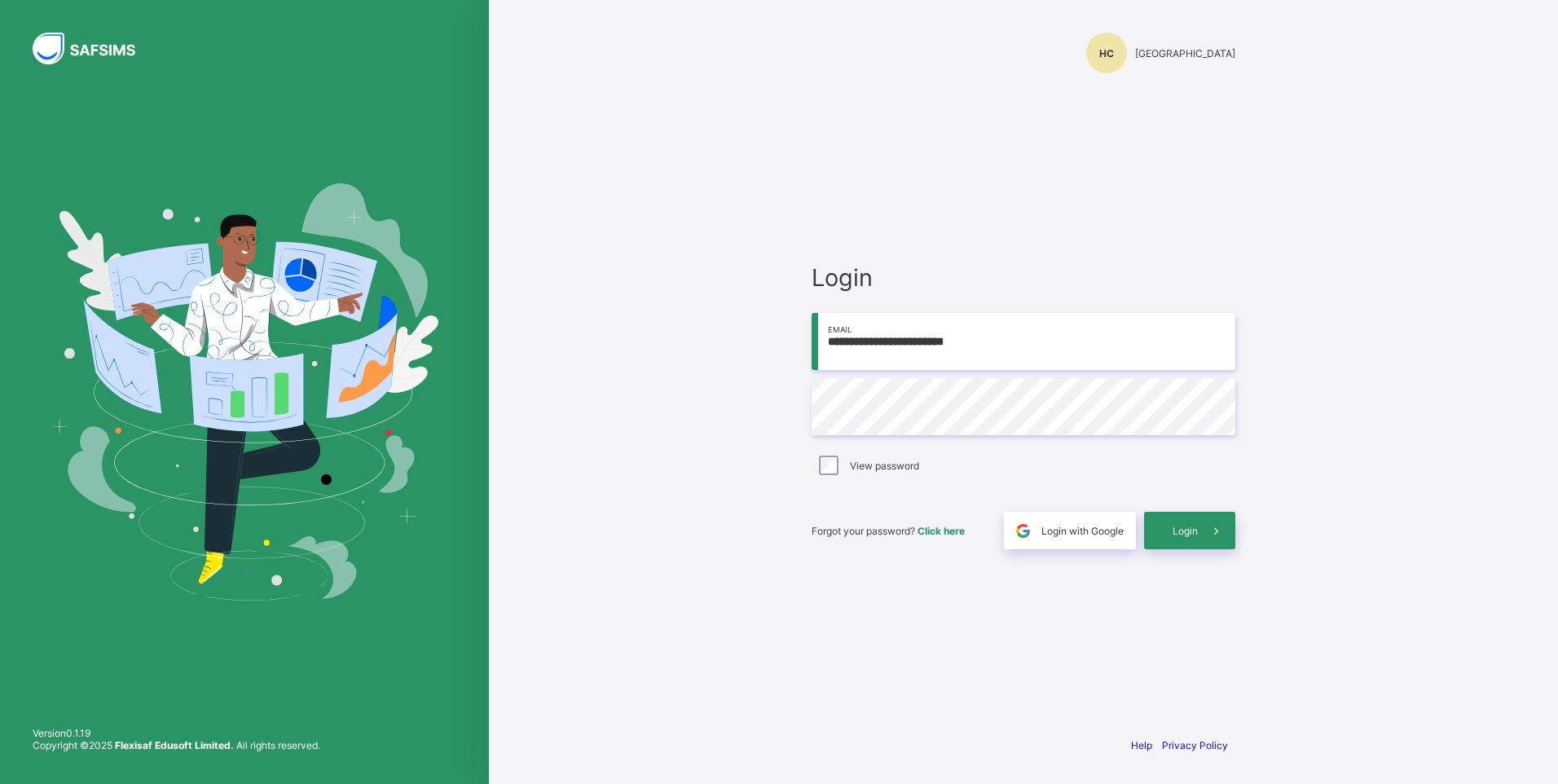
type input "**********"
click at [1182, 527] on span "Login" at bounding box center [1185, 531] width 25 height 12
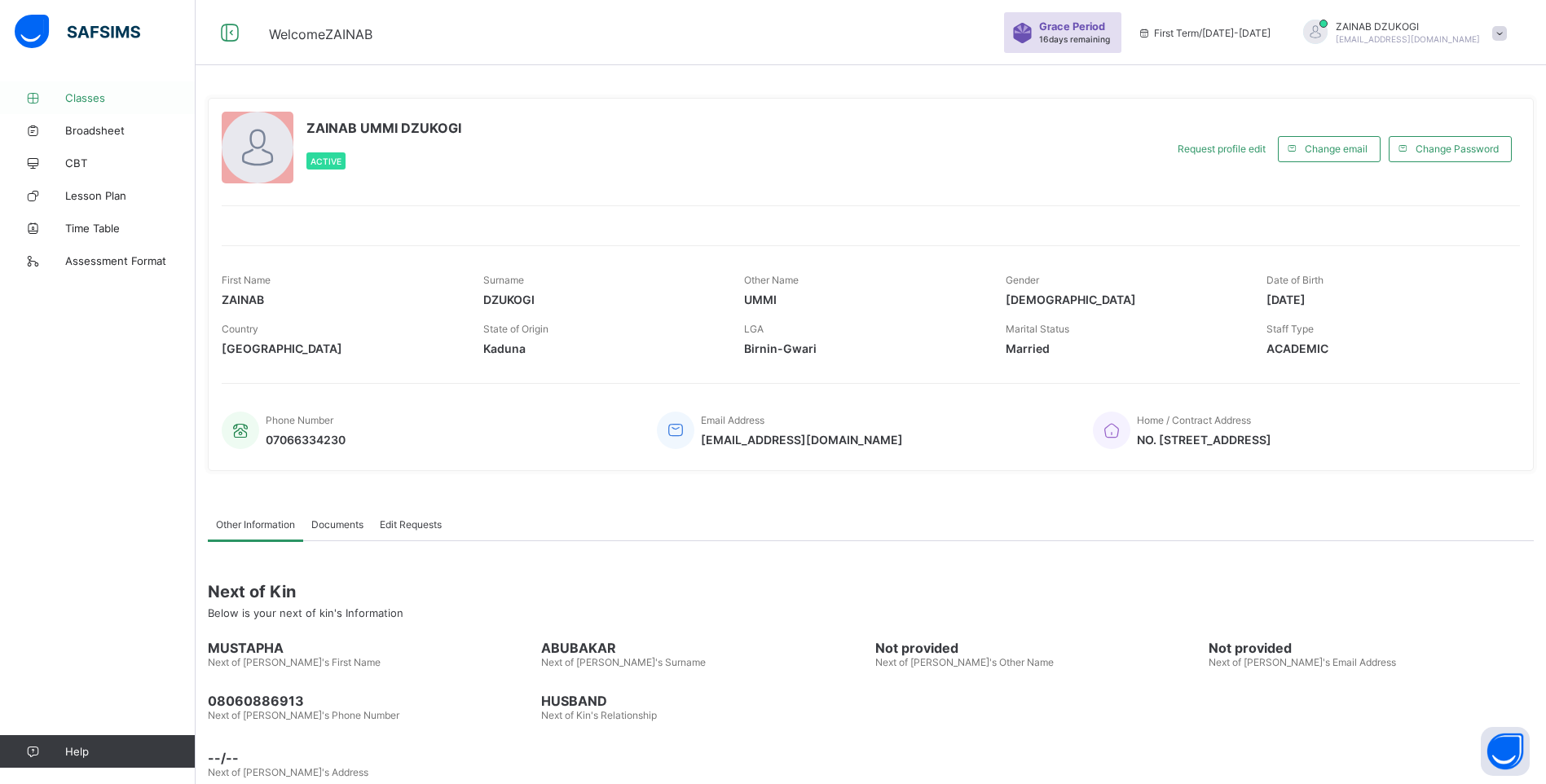
click at [75, 92] on span "Classes" at bounding box center [130, 98] width 130 height 13
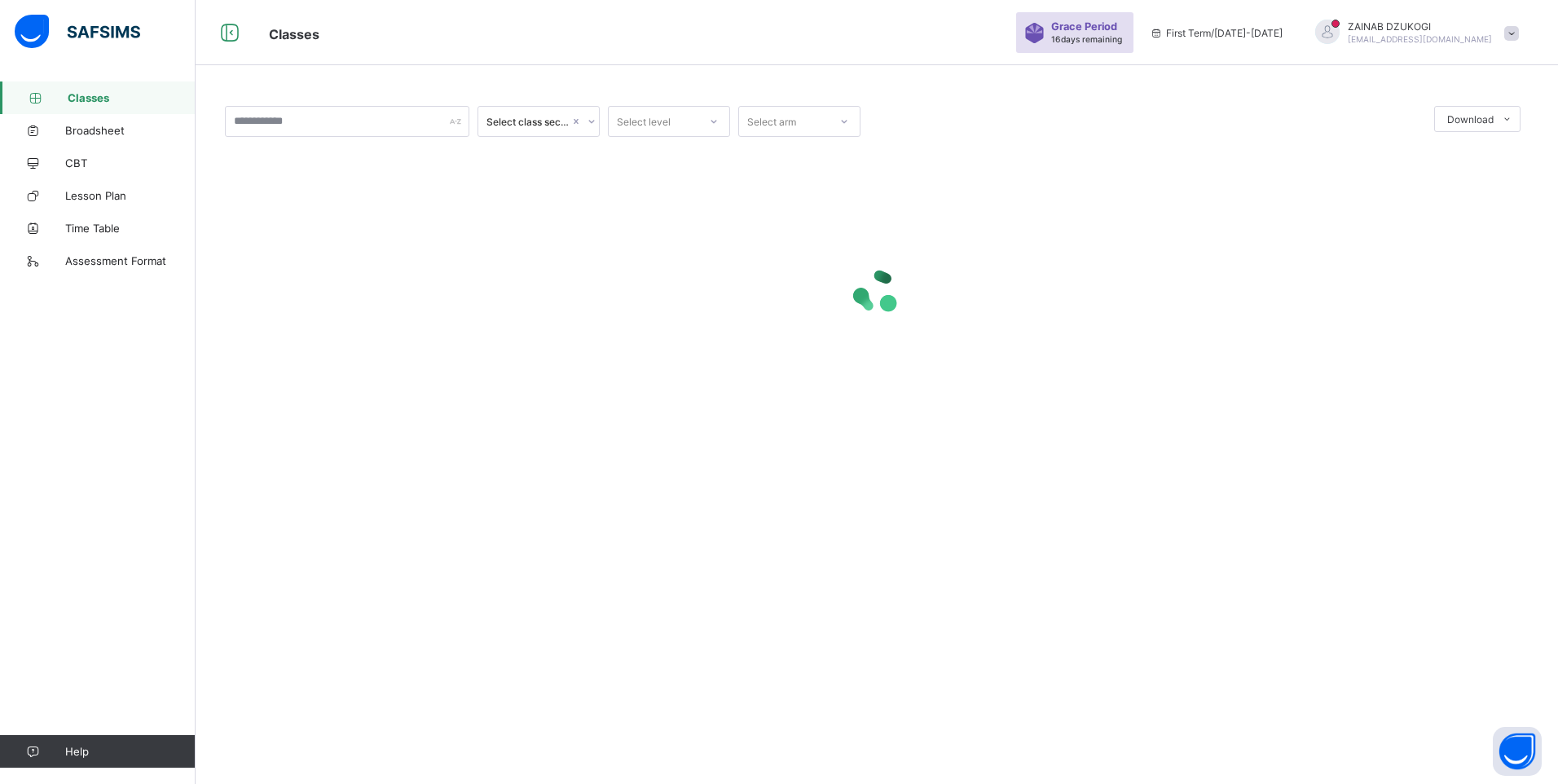
click at [702, 121] on div at bounding box center [714, 121] width 28 height 26
click at [576, 116] on div at bounding box center [584, 121] width 28 height 26
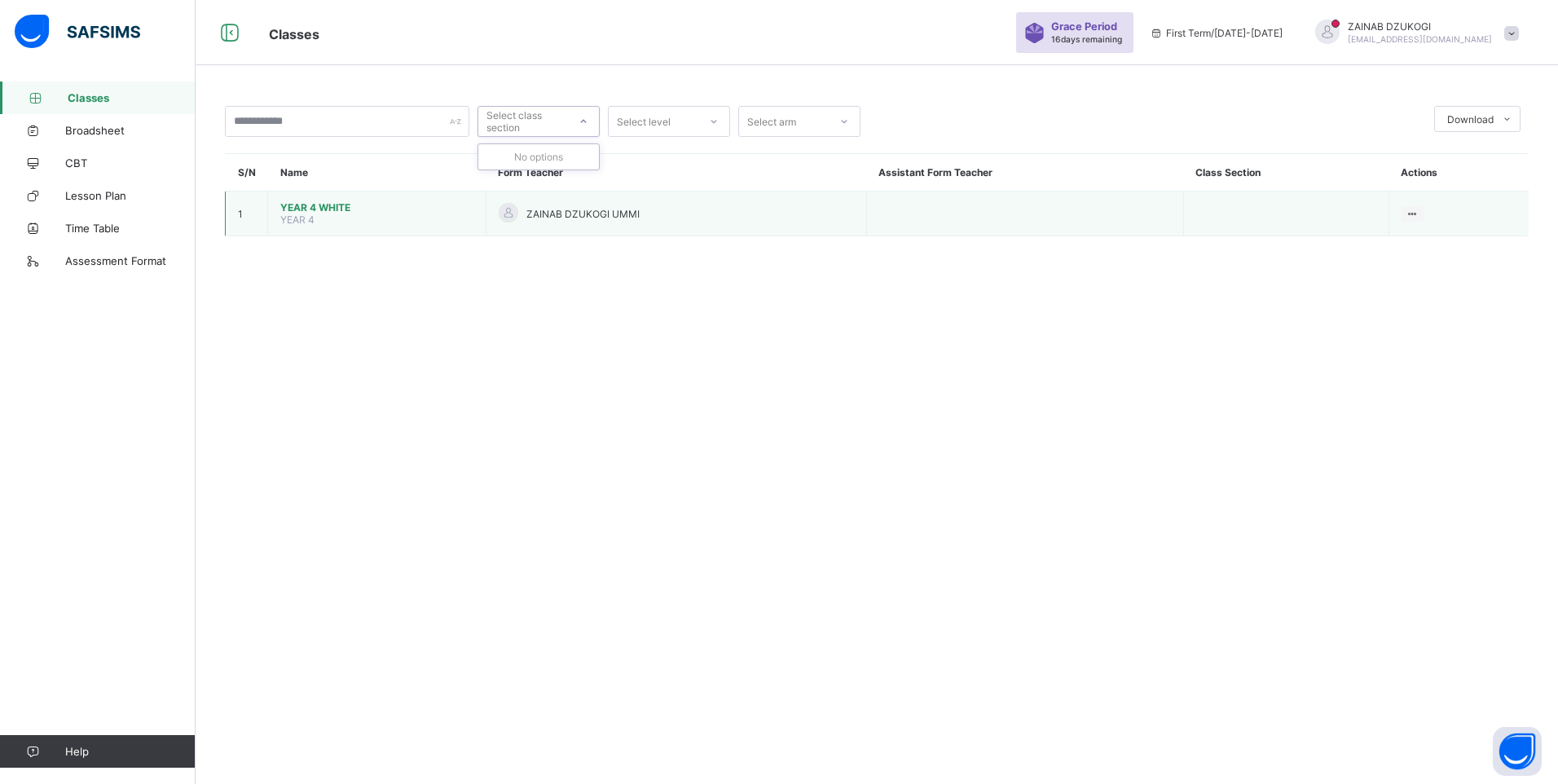
click at [309, 204] on span "YEAR 4 WHITE" at bounding box center [376, 207] width 193 height 12
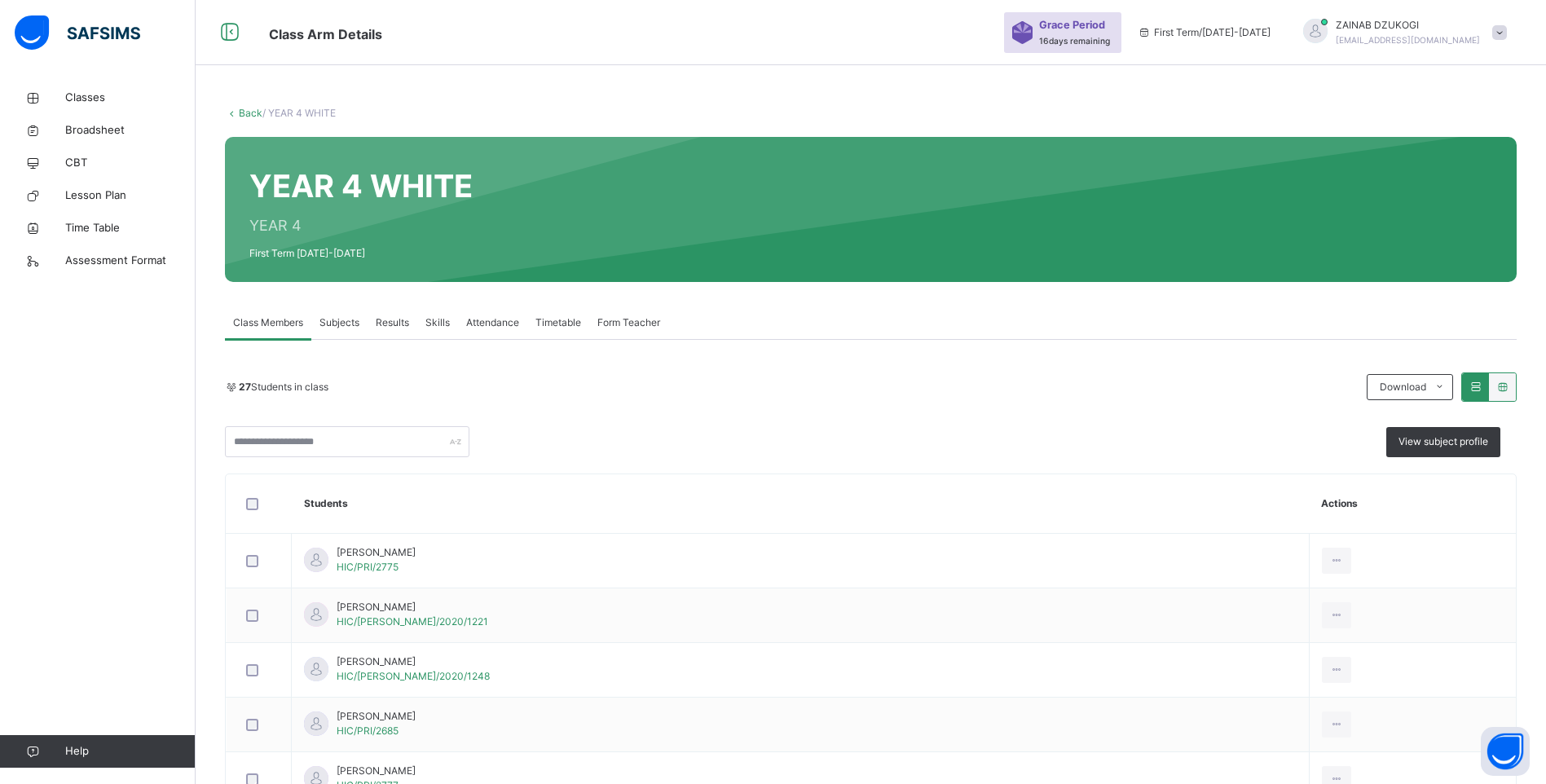
click at [340, 321] on span "Subjects" at bounding box center [339, 323] width 40 height 15
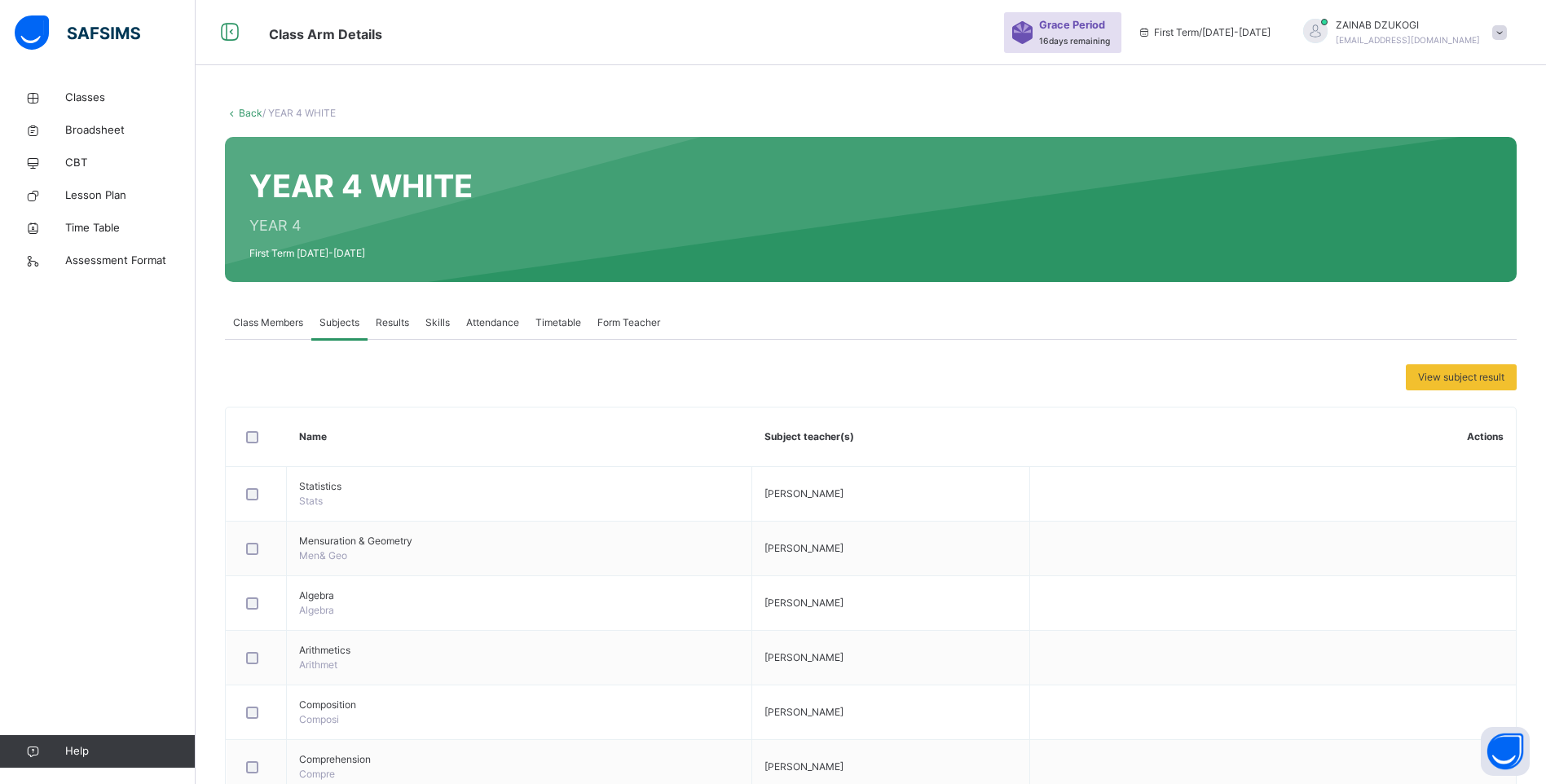
click at [1507, 27] on span at bounding box center [1499, 33] width 15 height 15
click at [1461, 173] on span "Logout" at bounding box center [1454, 172] width 108 height 22
